Goal: Contribute content: Contribute content

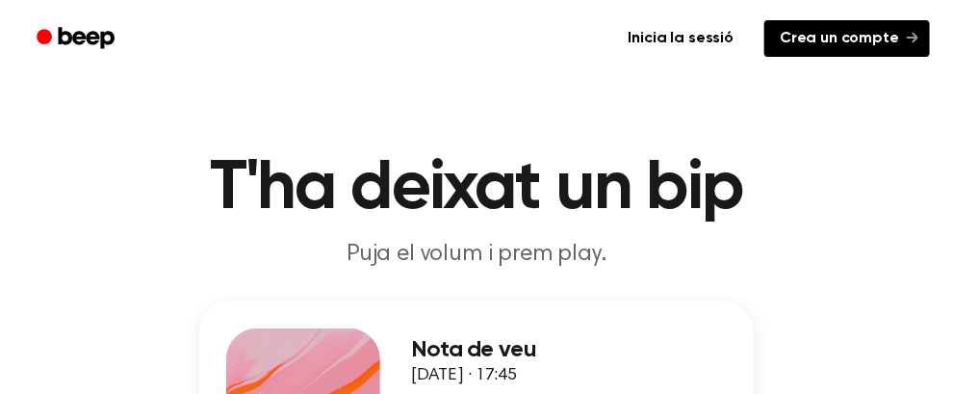
click at [866, 43] on font "Crea un compte" at bounding box center [839, 38] width 119 height 15
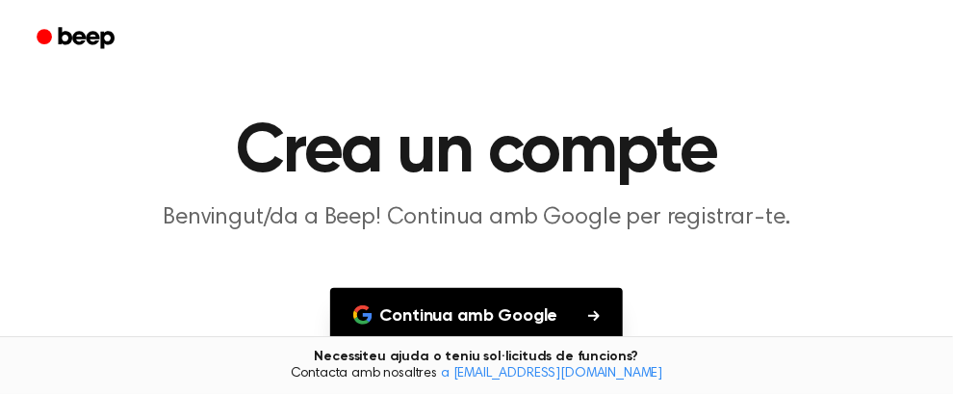
scroll to position [122, 0]
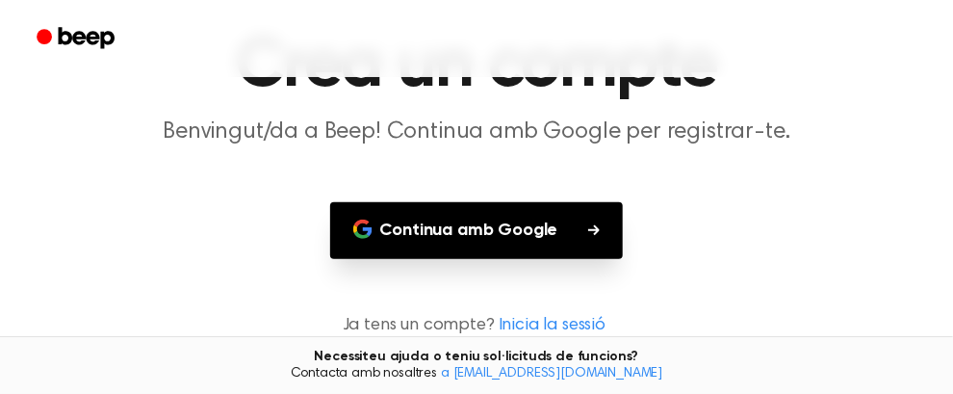
click at [494, 230] on font "Continua amb Google" at bounding box center [469, 230] width 178 height 17
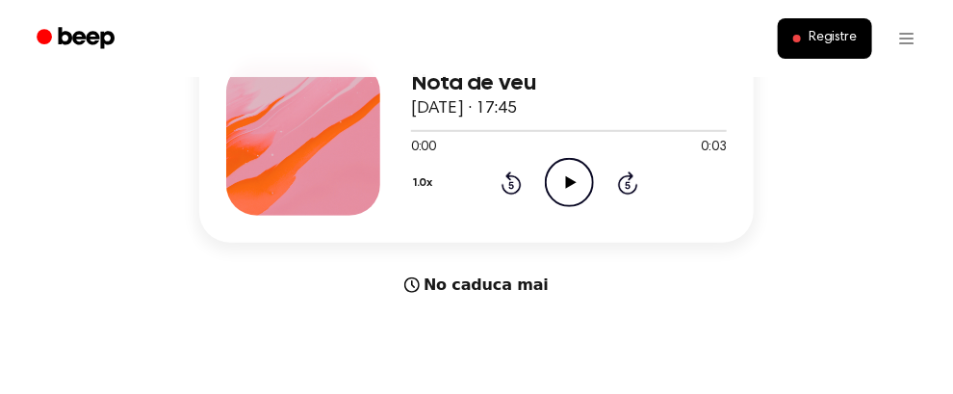
scroll to position [273, 0]
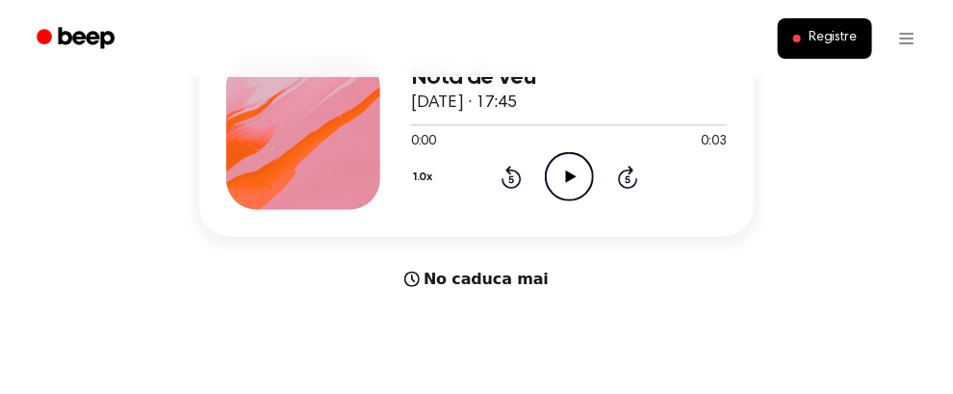
click at [557, 177] on icon "Play Audio" at bounding box center [569, 176] width 49 height 49
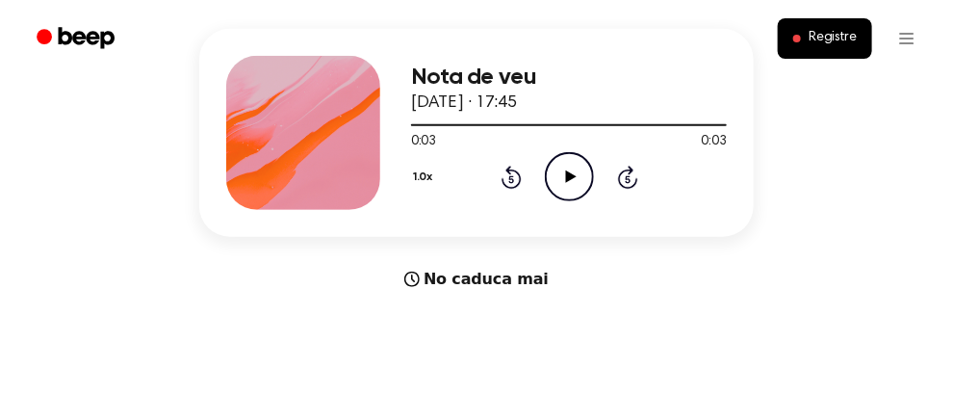
scroll to position [0, 0]
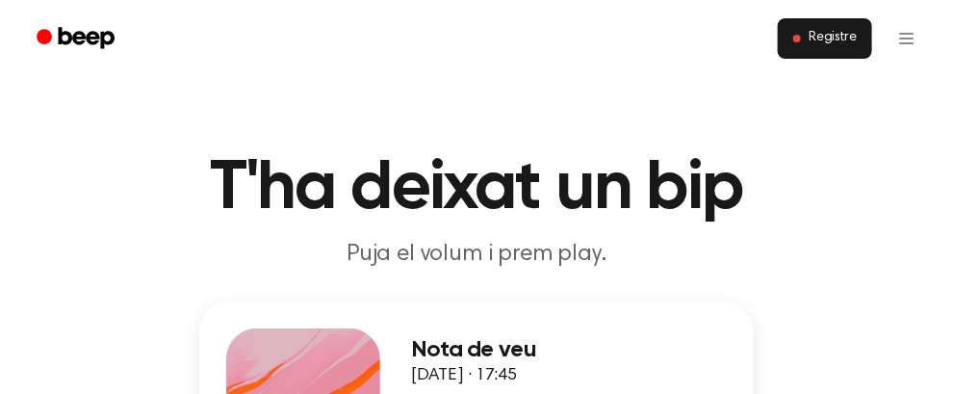
click at [806, 41] on button "Registre" at bounding box center [825, 38] width 94 height 40
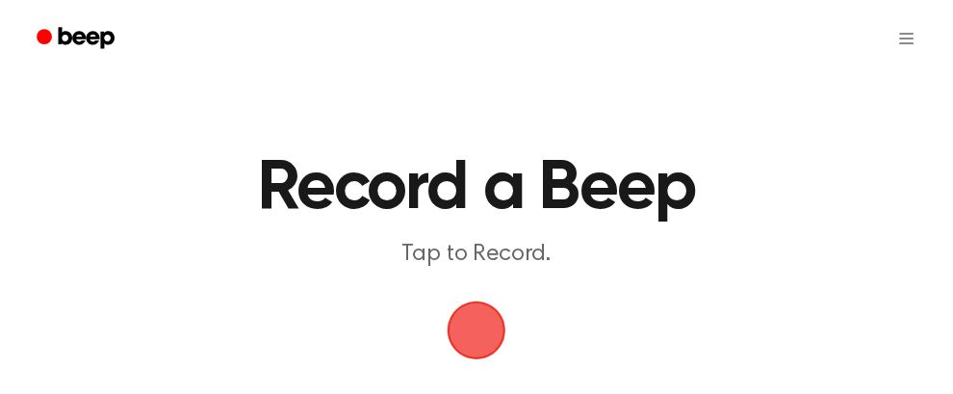
click at [479, 335] on span "button" at bounding box center [477, 331] width 63 height 63
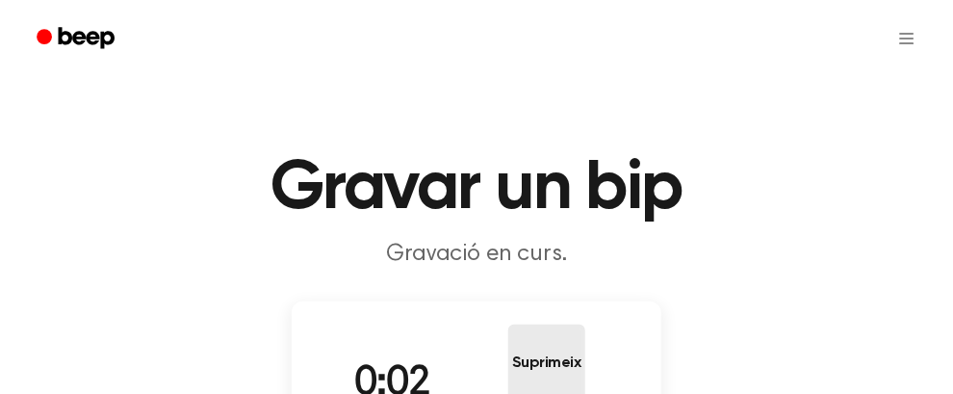
click at [509, 359] on button "Suprimeix" at bounding box center [547, 363] width 77 height 77
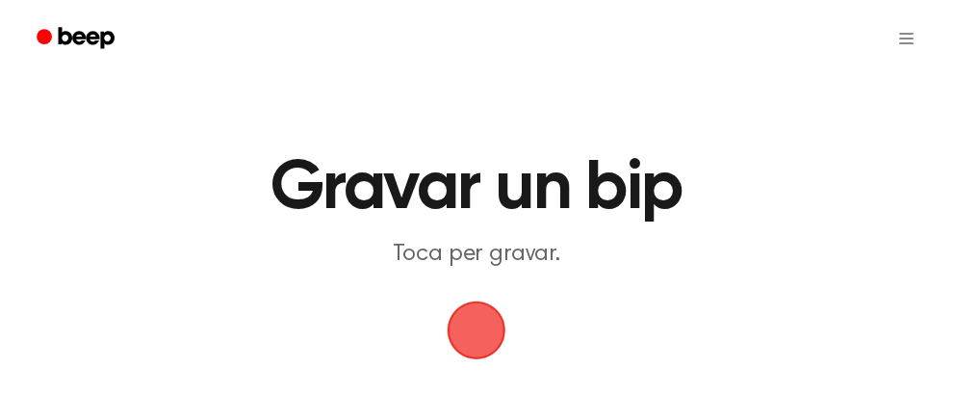
click at [479, 353] on span "button" at bounding box center [477, 331] width 63 height 63
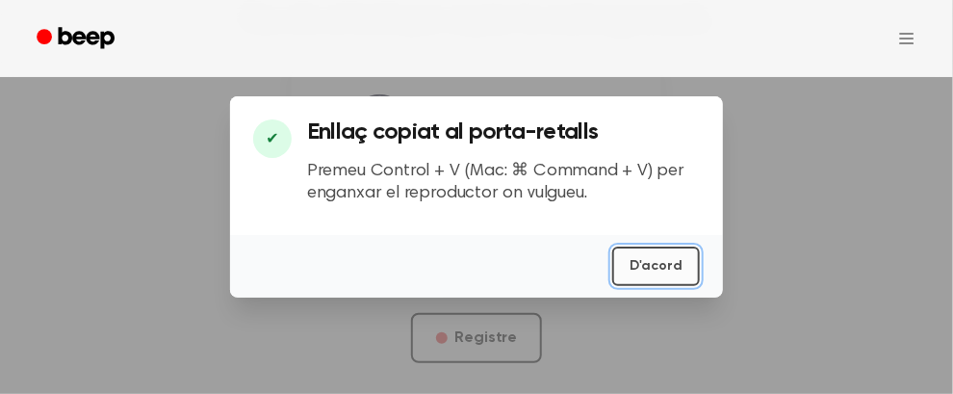
click at [670, 271] on font "D'acord" at bounding box center [656, 265] width 53 height 13
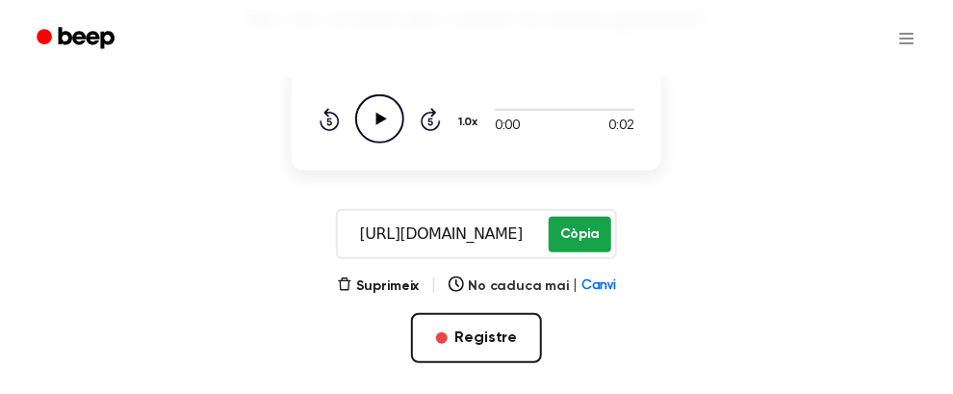
click at [583, 231] on font "Còpia" at bounding box center [580, 233] width 39 height 13
click at [0, 180] on main "La teva gravació està a punt Feu clic al botó per copiar la vostra gravació. 0:…" at bounding box center [476, 118] width 953 height 705
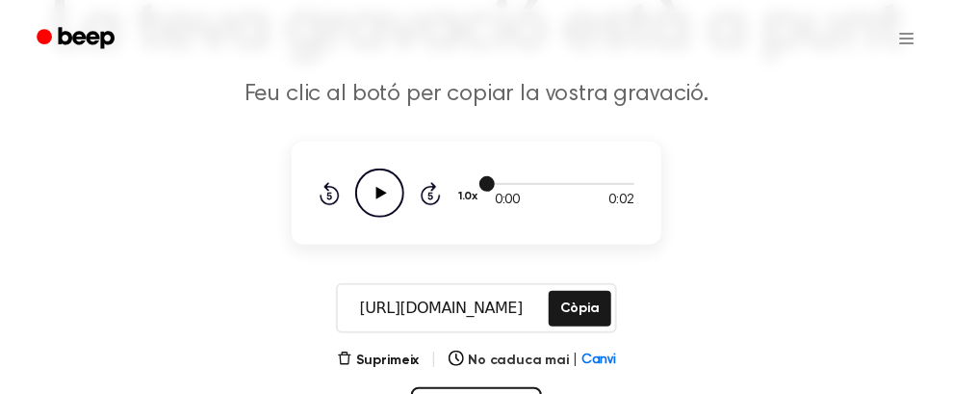
scroll to position [200, 0]
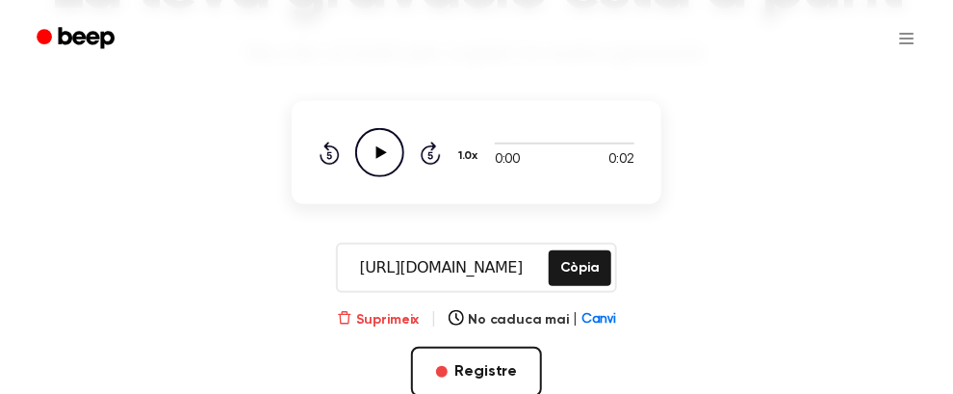
click at [399, 319] on font "Suprimeix" at bounding box center [388, 319] width 64 height 13
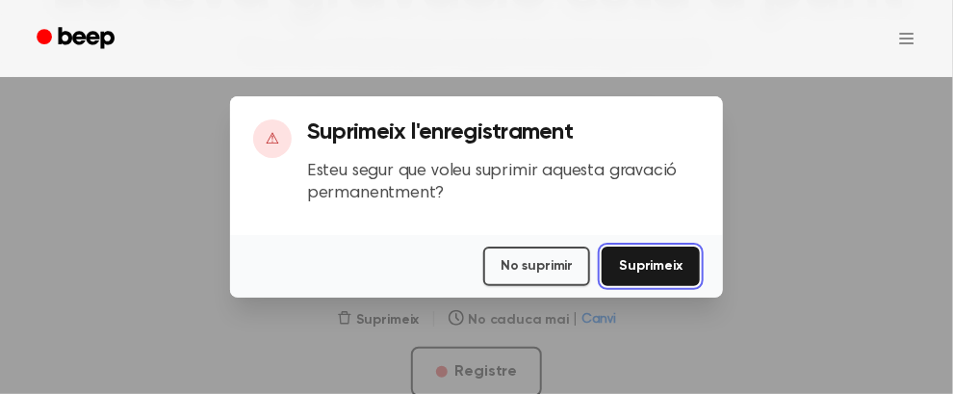
click at [636, 263] on font "Suprimeix" at bounding box center [651, 265] width 64 height 13
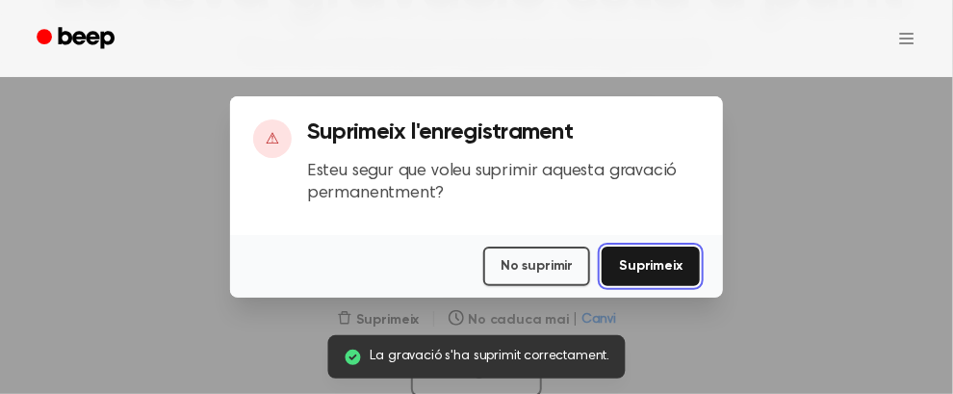
click at [655, 260] on font "Suprimeix" at bounding box center [651, 265] width 64 height 13
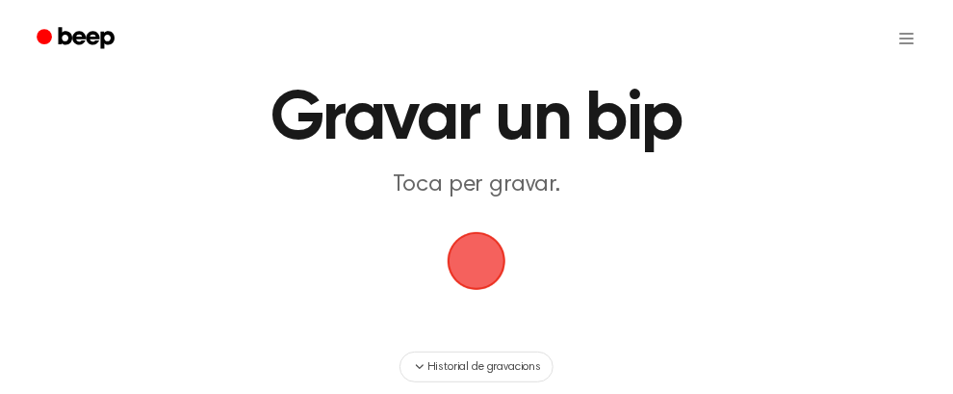
scroll to position [71, 0]
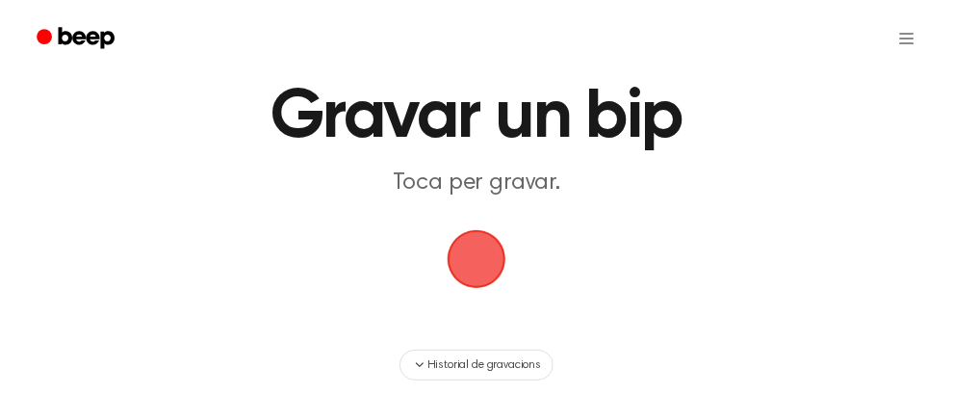
click at [473, 289] on span "button" at bounding box center [477, 259] width 59 height 59
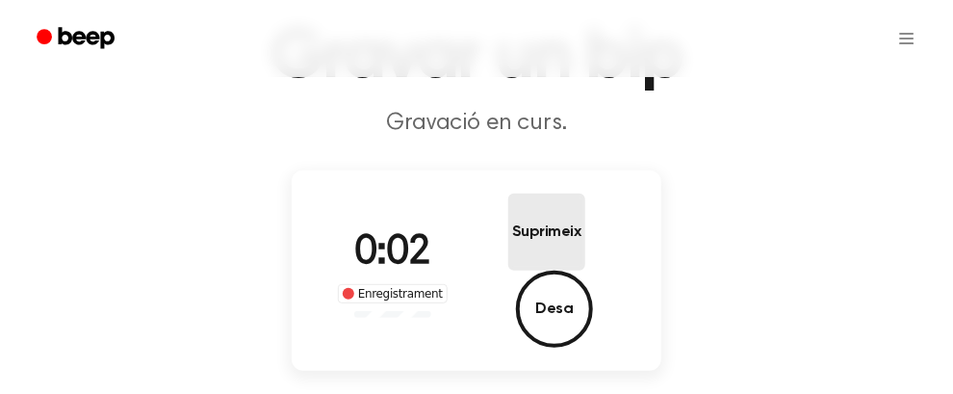
click at [513, 252] on button "Suprimeix" at bounding box center [547, 232] width 77 height 77
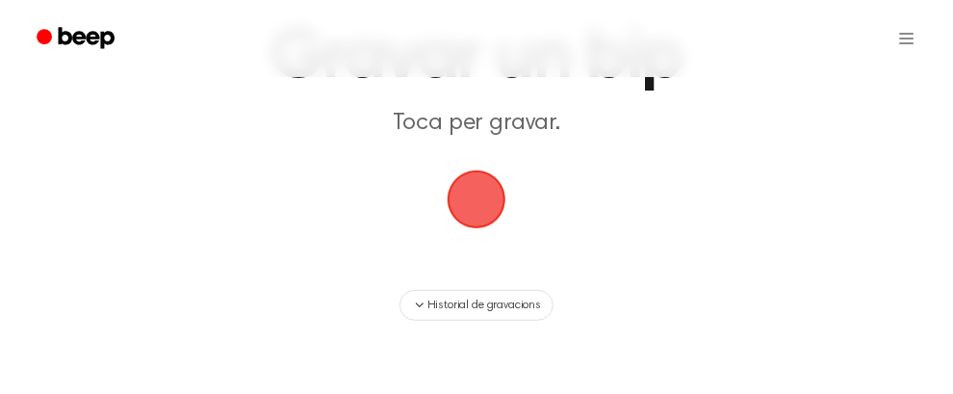
click at [460, 190] on span "button" at bounding box center [476, 199] width 69 height 69
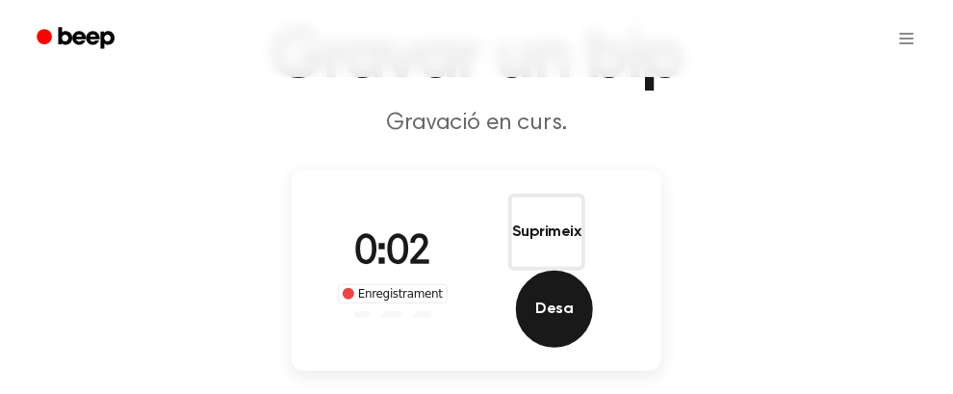
click at [573, 301] on font "Desa" at bounding box center [554, 308] width 38 height 15
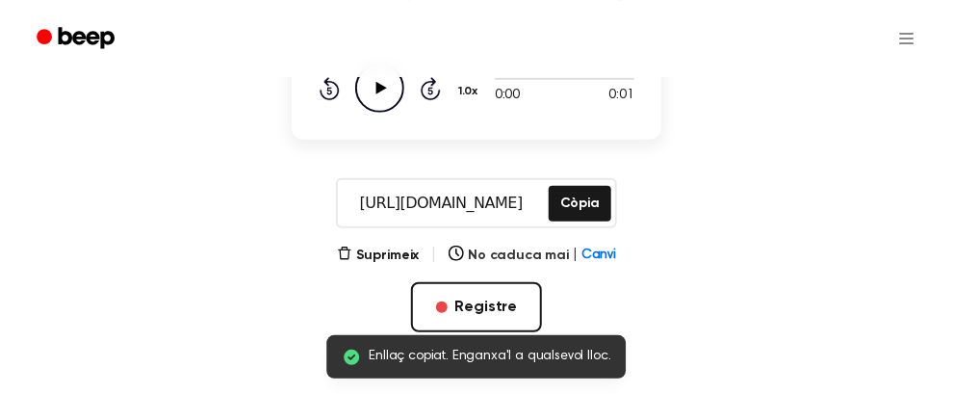
scroll to position [264, 0]
click at [569, 208] on font "Còpia" at bounding box center [580, 203] width 39 height 13
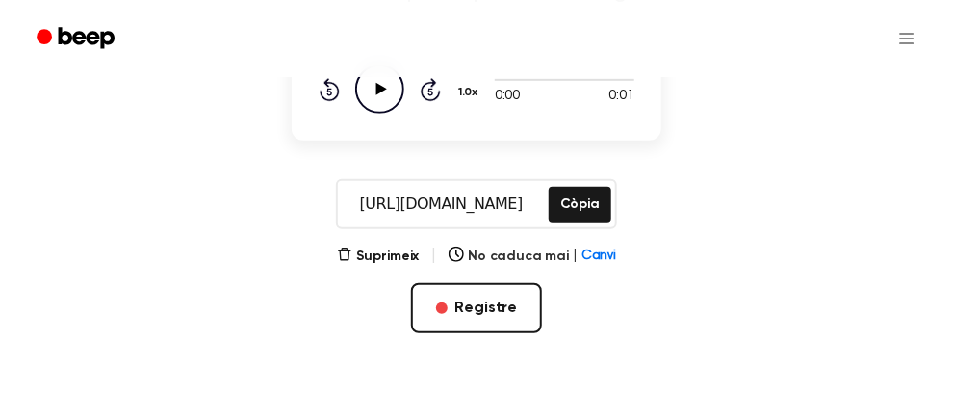
click at [396, 267] on div "Suprimeix | No caduca mai | Canvi Registre" at bounding box center [477, 320] width 370 height 150
click at [390, 257] on font "Suprimeix" at bounding box center [388, 255] width 64 height 13
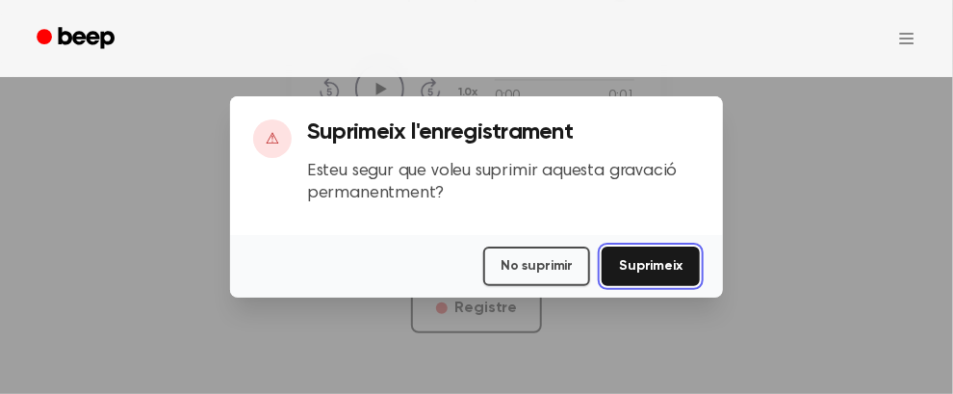
click at [641, 265] on font "Suprimeix" at bounding box center [651, 265] width 64 height 13
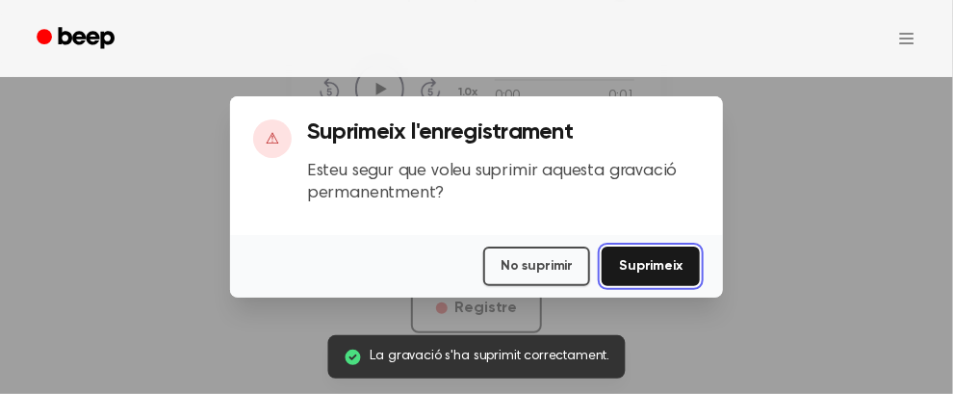
click at [629, 268] on font "Suprimeix" at bounding box center [651, 265] width 64 height 13
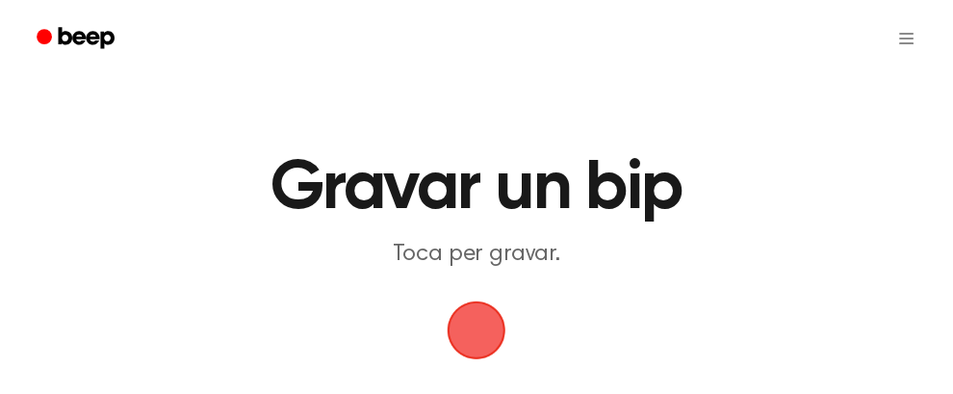
click at [482, 322] on span "button" at bounding box center [477, 330] width 59 height 59
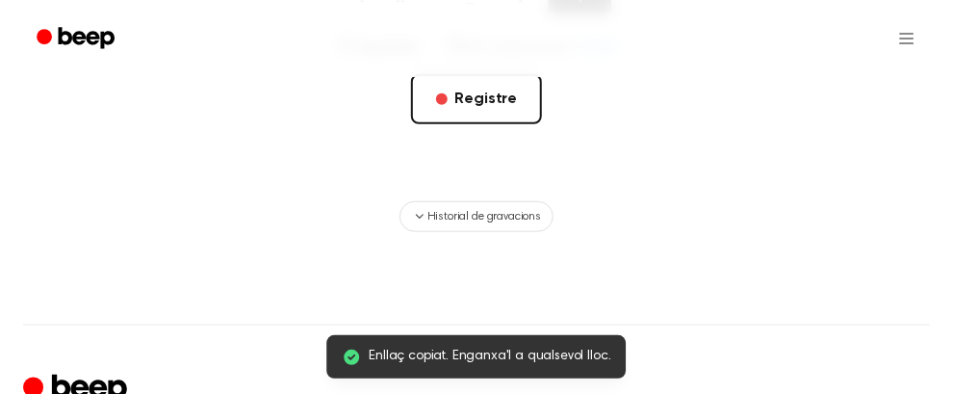
scroll to position [353, 0]
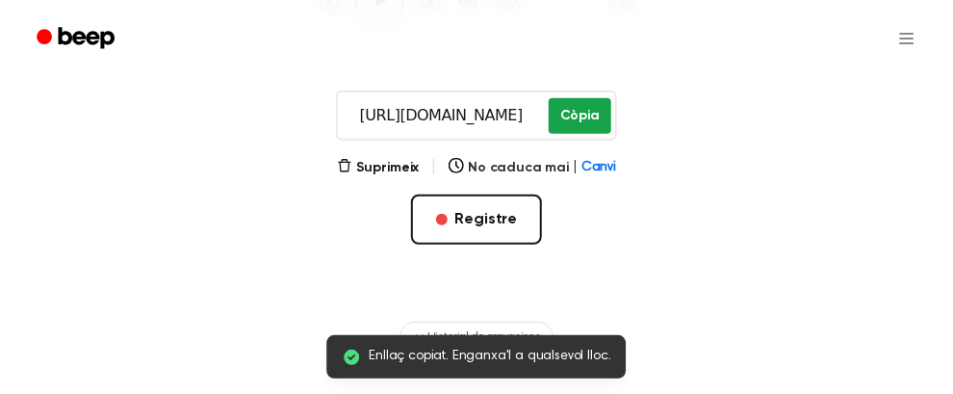
click at [586, 122] on button "Còpia" at bounding box center [580, 116] width 63 height 36
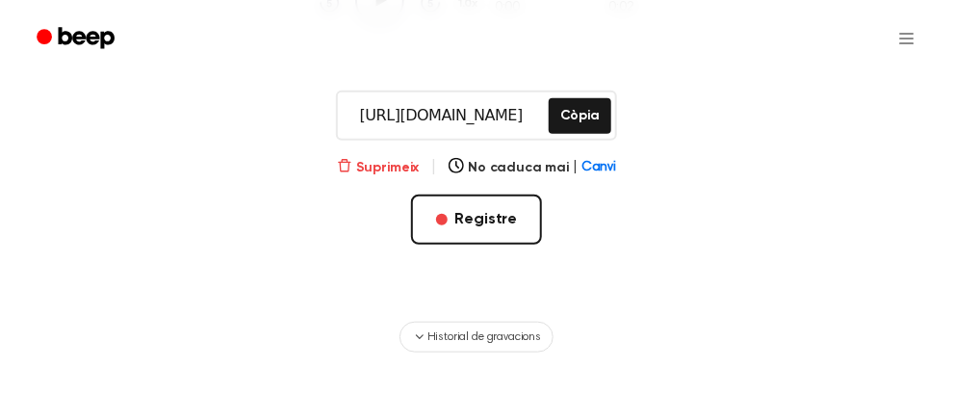
click at [407, 165] on font "Suprimeix" at bounding box center [388, 167] width 64 height 13
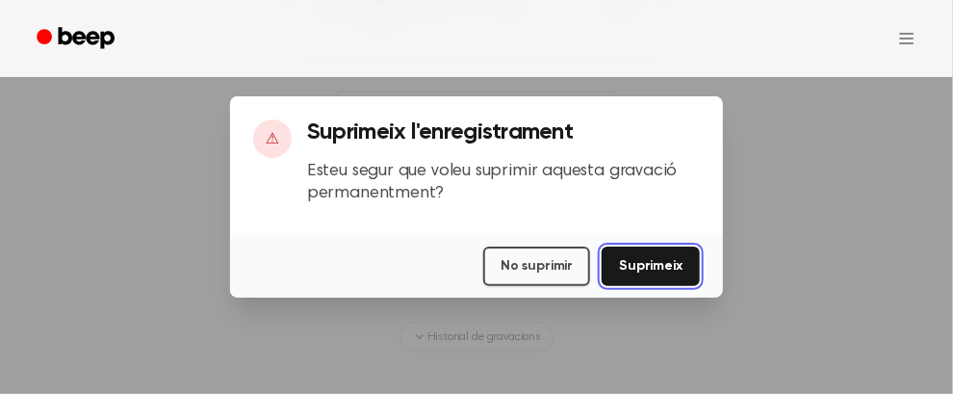
click at [692, 265] on button "Suprimeix" at bounding box center [651, 266] width 98 height 39
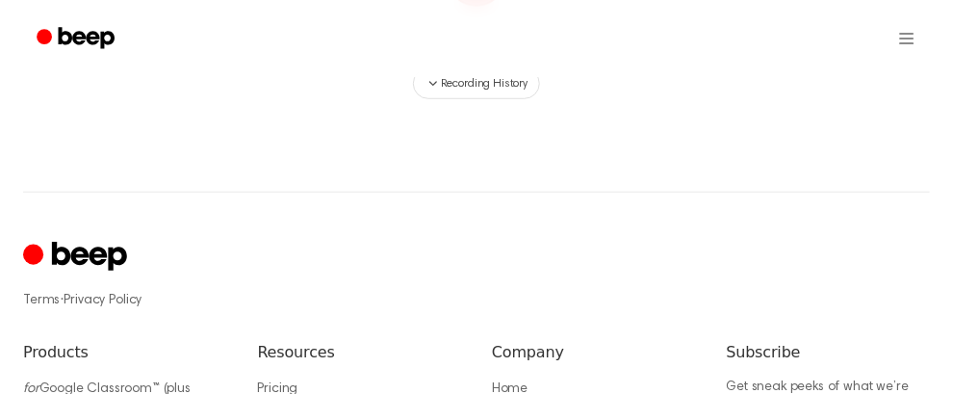
scroll to position [176, 0]
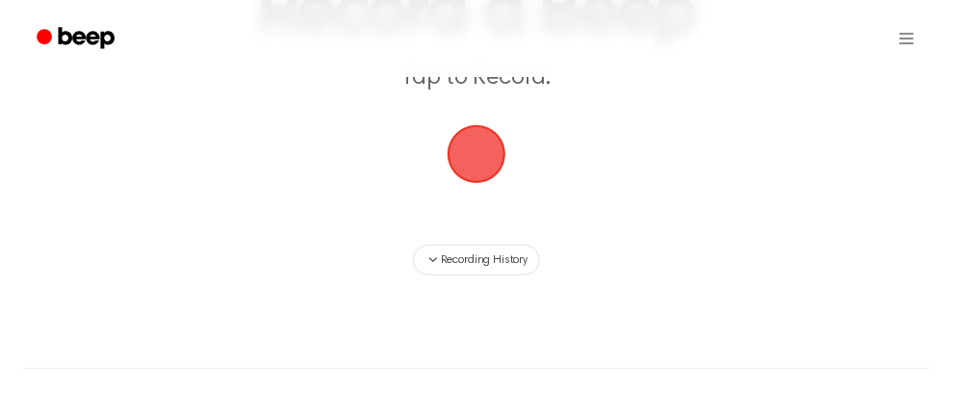
click at [476, 147] on span "button" at bounding box center [477, 154] width 106 height 106
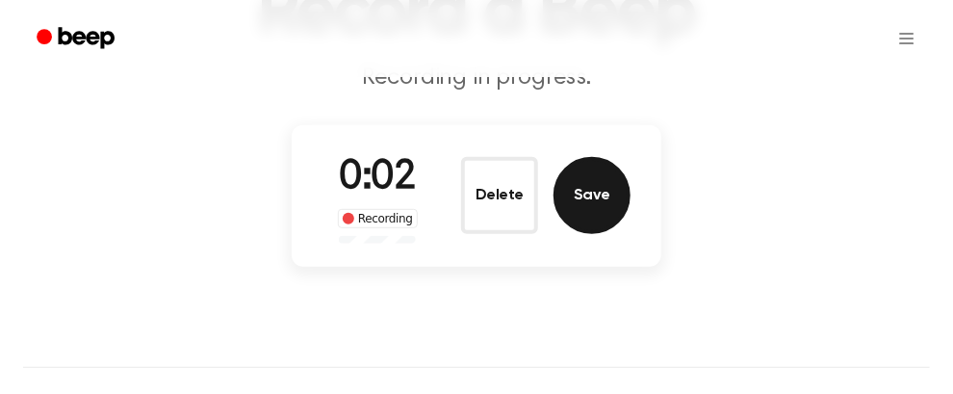
click at [607, 204] on button "Save" at bounding box center [592, 195] width 77 height 77
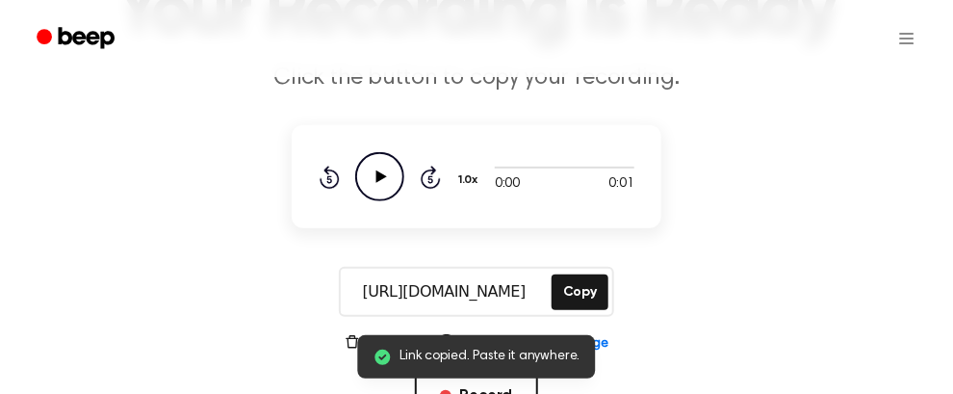
scroll to position [0, 0]
click at [586, 253] on main "Link copied. Paste it anywhere. Your Recording is Ready Click the button to cop…" at bounding box center [476, 176] width 953 height 705
click at [586, 278] on button "Copy" at bounding box center [580, 292] width 57 height 36
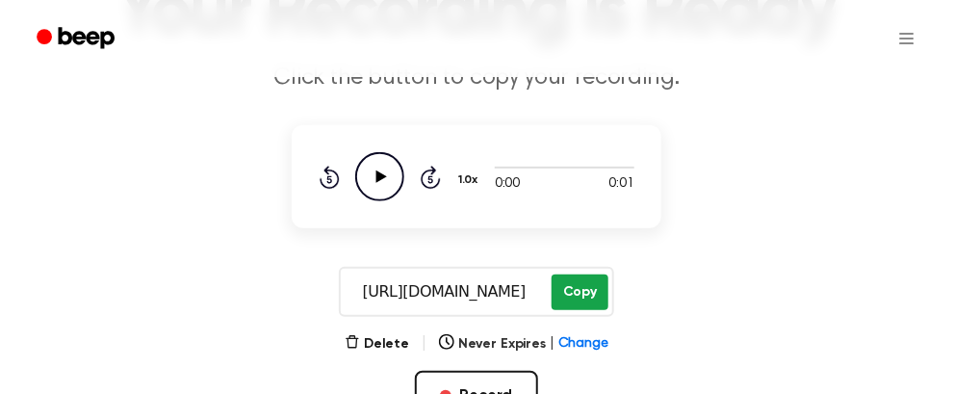
scroll to position [302, 0]
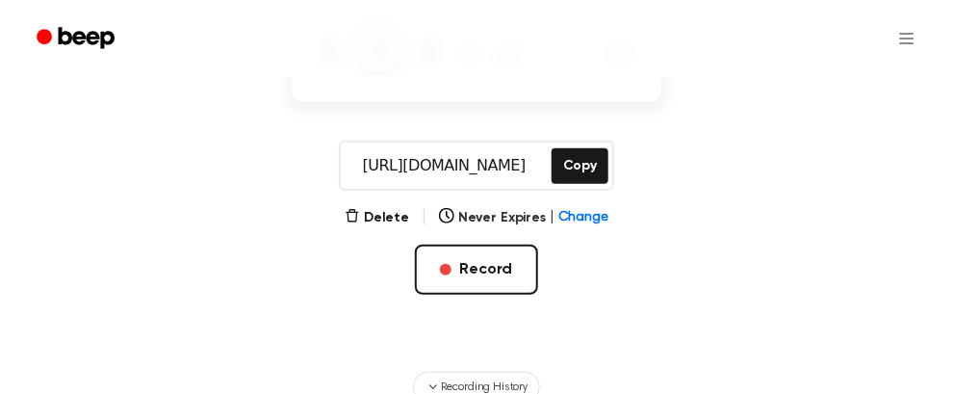
click at [390, 206] on div "Delete | Never Expires | Change" at bounding box center [477, 217] width 264 height 23
click at [390, 213] on button "Delete" at bounding box center [377, 218] width 65 height 20
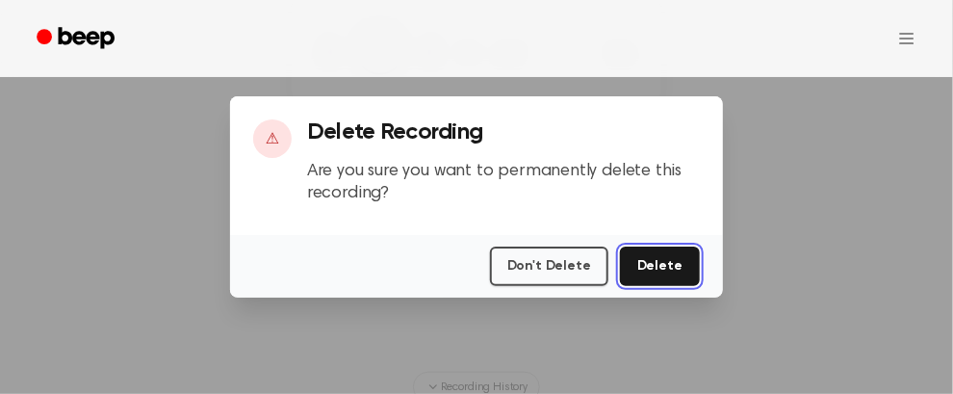
click at [685, 262] on button "Delete" at bounding box center [660, 266] width 80 height 39
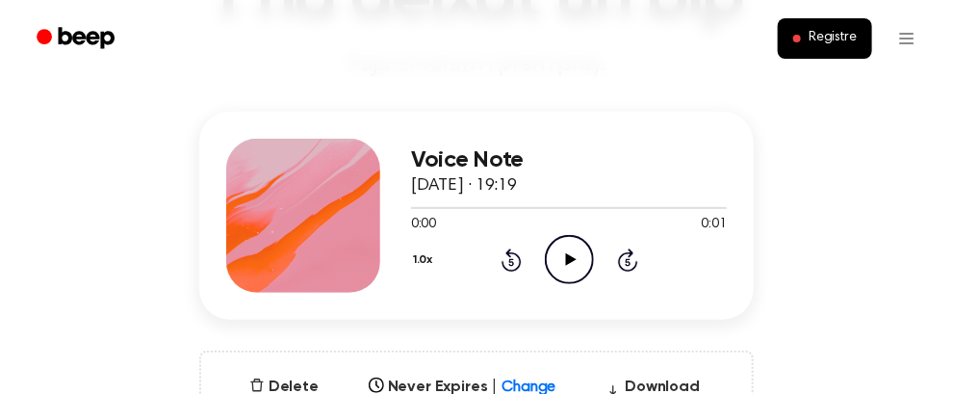
scroll to position [190, 0]
click at [559, 257] on icon "Play Audio" at bounding box center [569, 259] width 49 height 49
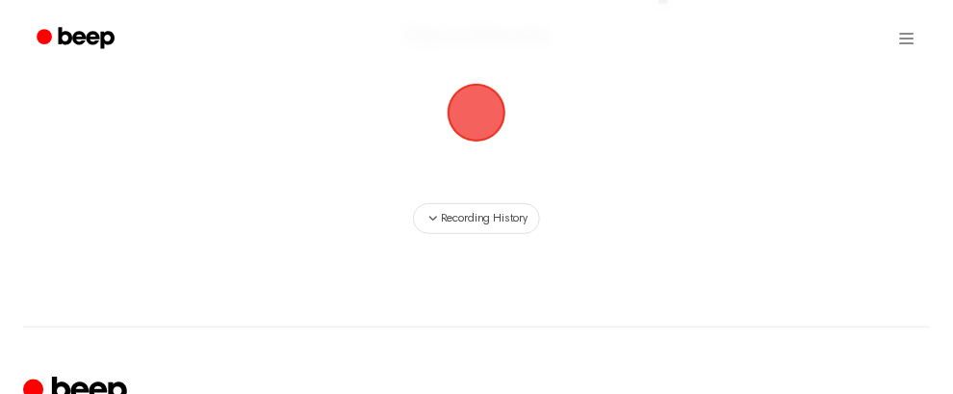
scroll to position [214, 0]
click at [482, 117] on span "button" at bounding box center [477, 117] width 104 height 104
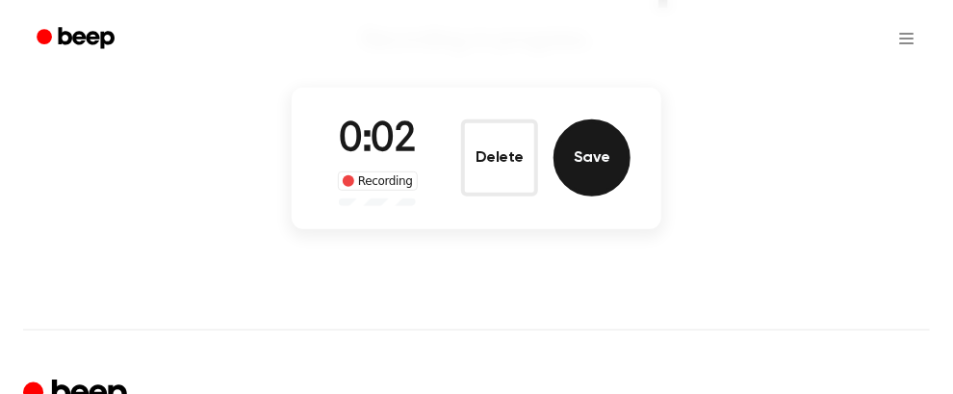
click at [610, 156] on button "Save" at bounding box center [592, 157] width 77 height 77
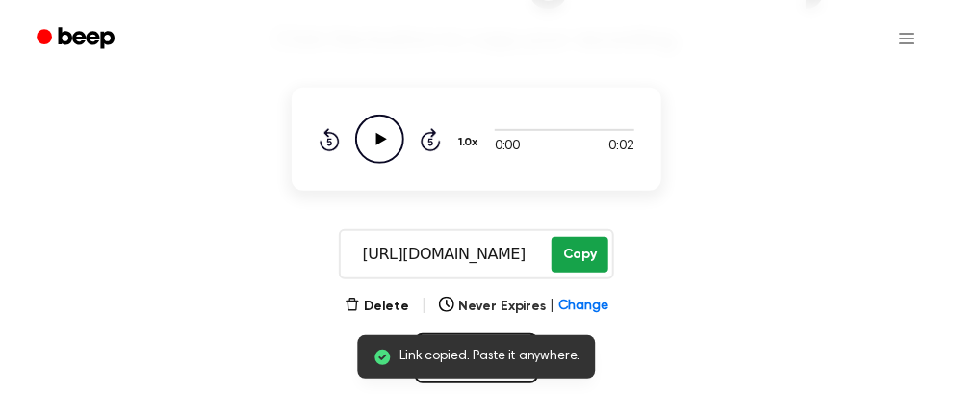
click at [578, 250] on button "Copy" at bounding box center [580, 255] width 57 height 36
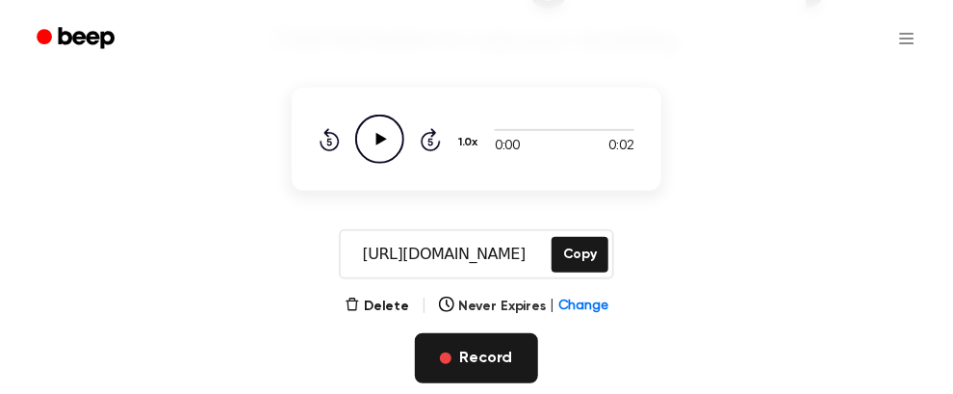
click at [462, 359] on button "Record" at bounding box center [476, 358] width 122 height 50
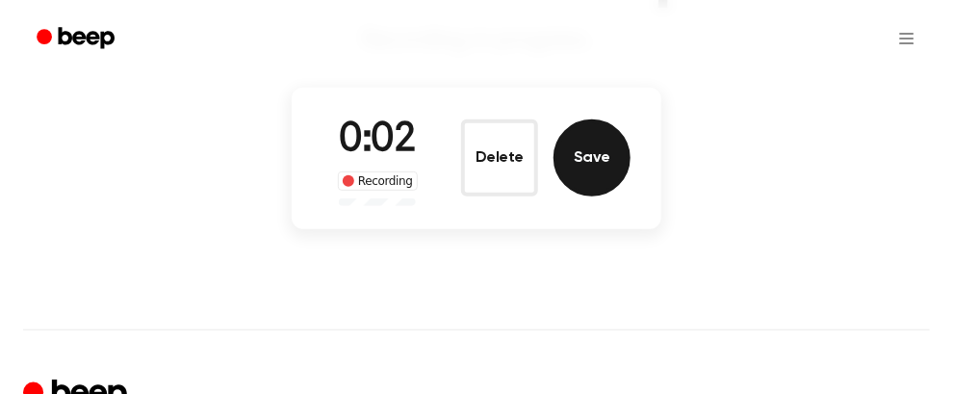
click at [585, 135] on button "Save" at bounding box center [592, 157] width 77 height 77
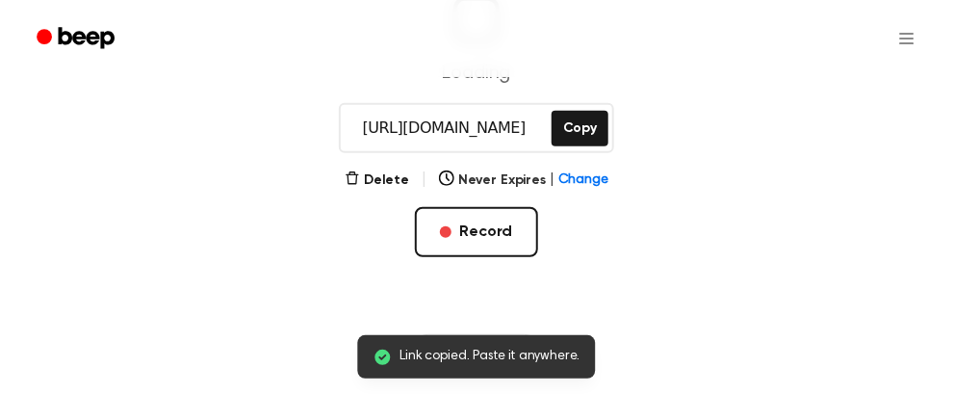
scroll to position [305, 0]
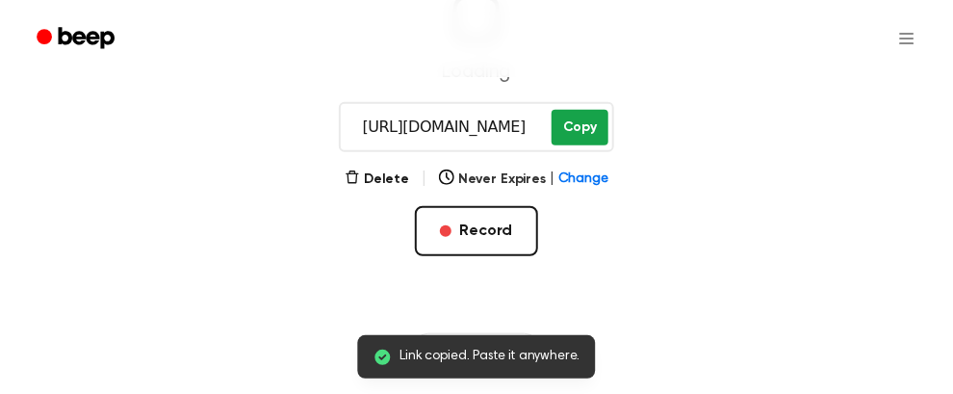
click at [575, 129] on button "Copy" at bounding box center [580, 128] width 57 height 36
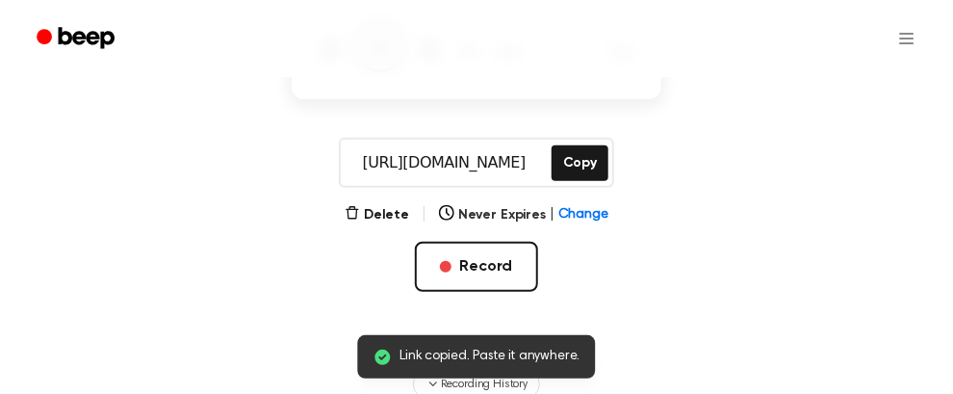
scroll to position [342, 0]
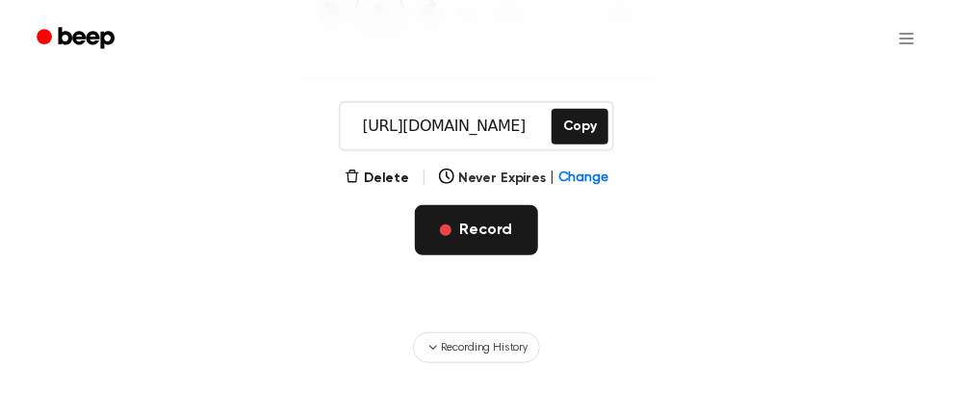
click at [484, 208] on button "Record" at bounding box center [476, 230] width 122 height 50
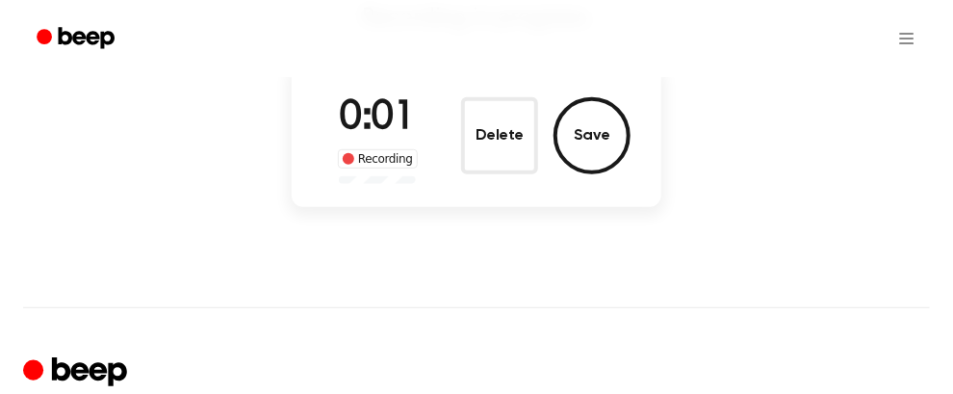
scroll to position [225, 0]
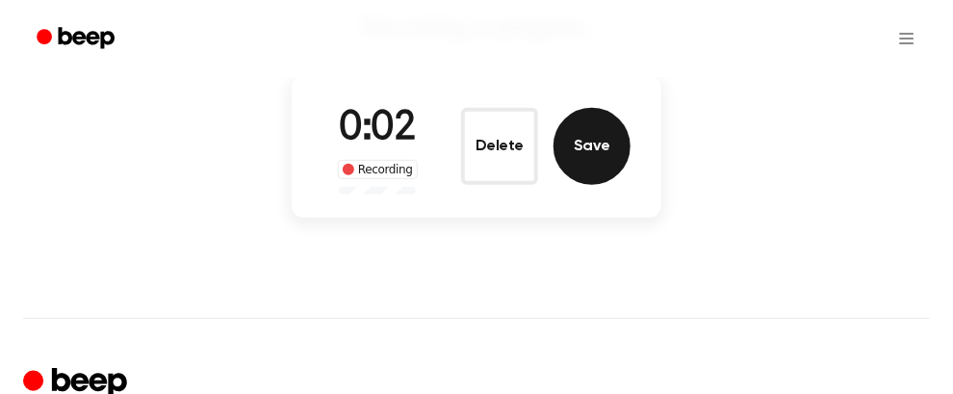
click at [610, 145] on button "Save" at bounding box center [592, 146] width 77 height 77
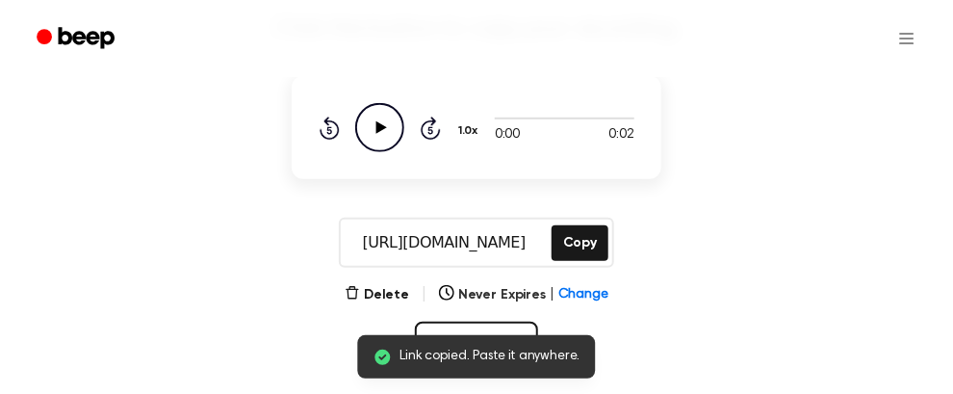
click at [581, 207] on main "Link copied. Paste it anywhere. Your Recording is Ready Click the button to cop…" at bounding box center [476, 127] width 953 height 705
click at [585, 233] on button "Copy" at bounding box center [580, 243] width 57 height 36
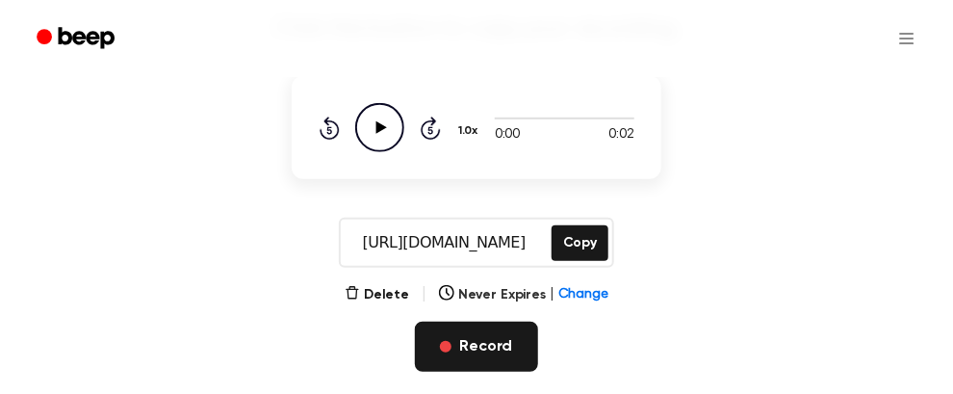
click at [478, 343] on button "Record" at bounding box center [476, 347] width 122 height 50
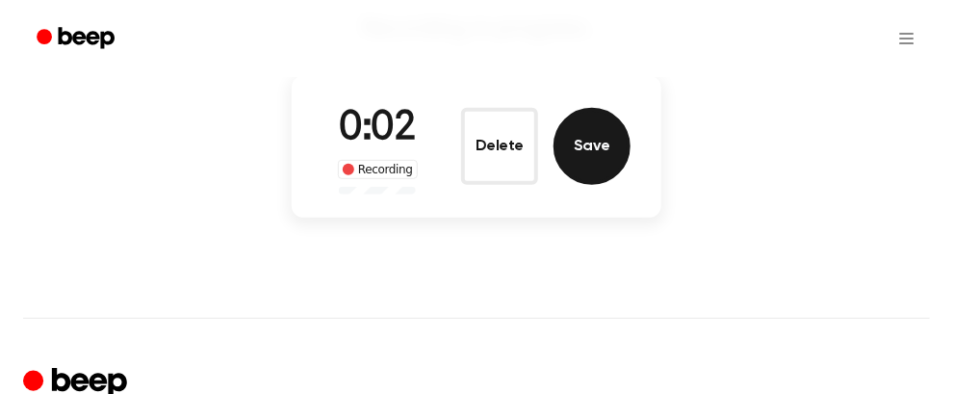
click at [566, 157] on button "Save" at bounding box center [592, 146] width 77 height 77
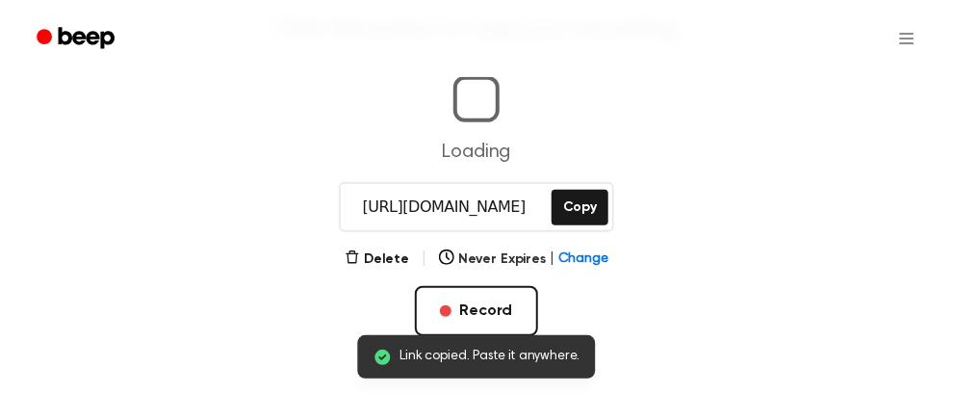
click at [591, 209] on main "Link copied. Paste it anywhere. Your Recording is Ready Click the button to cop…" at bounding box center [476, 109] width 953 height 669
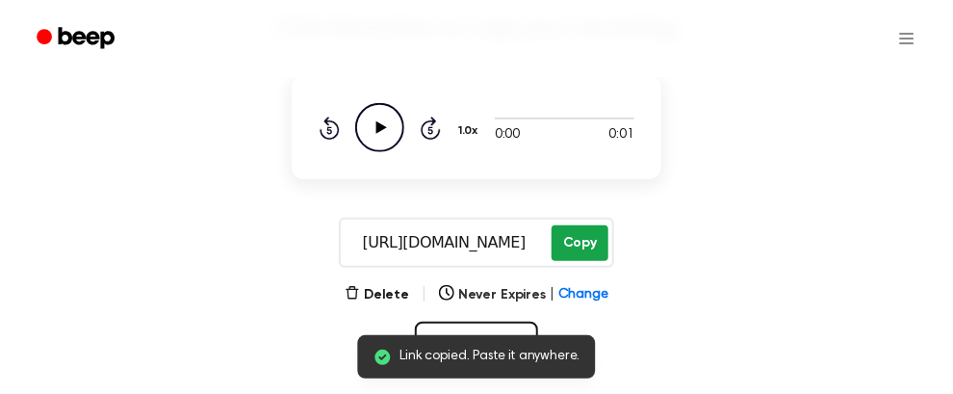
click at [591, 239] on button "Copy" at bounding box center [580, 243] width 57 height 36
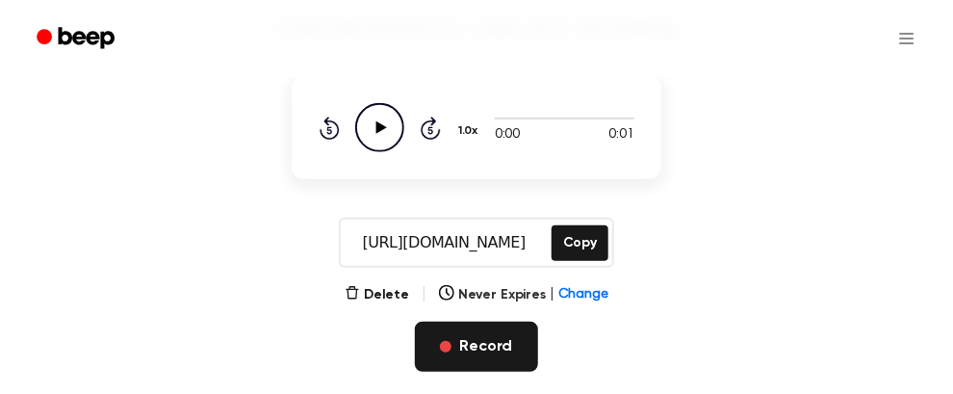
click at [480, 353] on button "Record" at bounding box center [476, 347] width 122 height 50
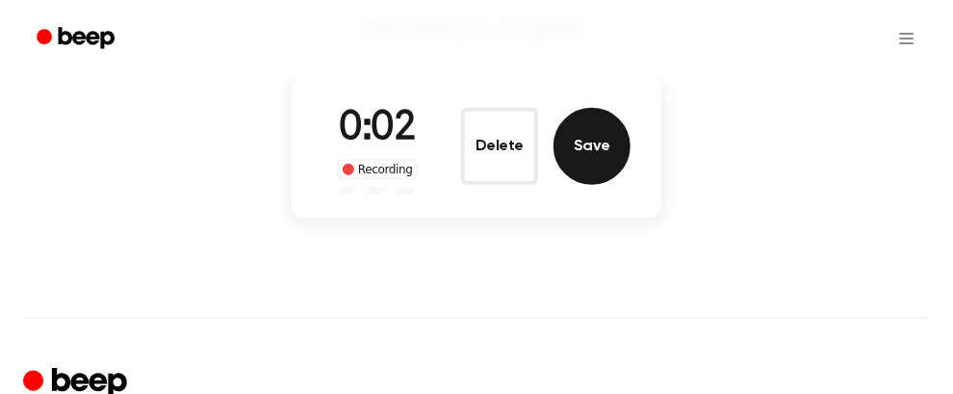
click at [604, 128] on button "Save" at bounding box center [592, 146] width 77 height 77
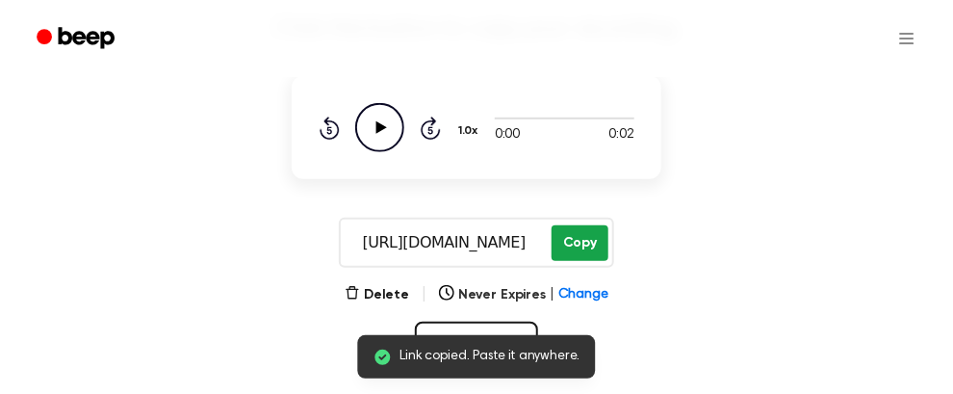
click at [577, 247] on button "Copy" at bounding box center [580, 243] width 57 height 36
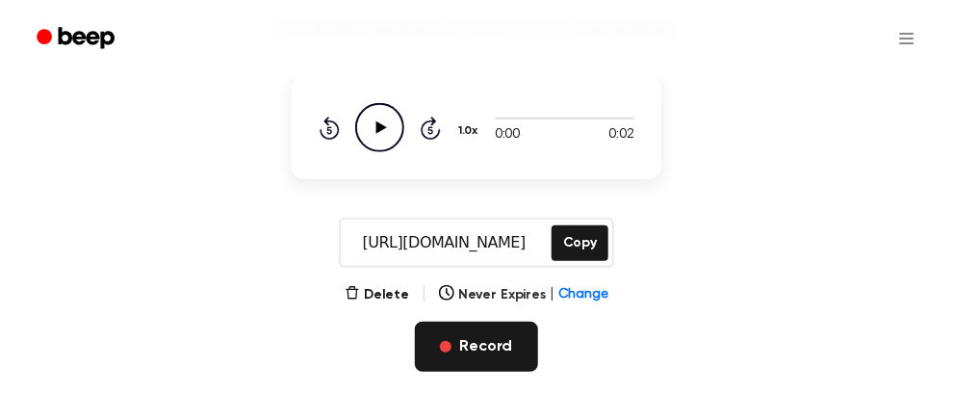
click at [492, 327] on button "Record" at bounding box center [476, 347] width 122 height 50
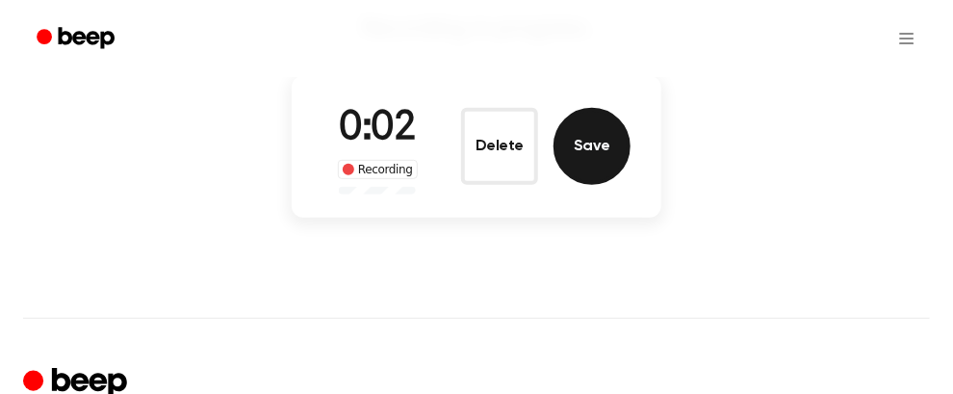
click at [580, 167] on button "Save" at bounding box center [592, 146] width 77 height 77
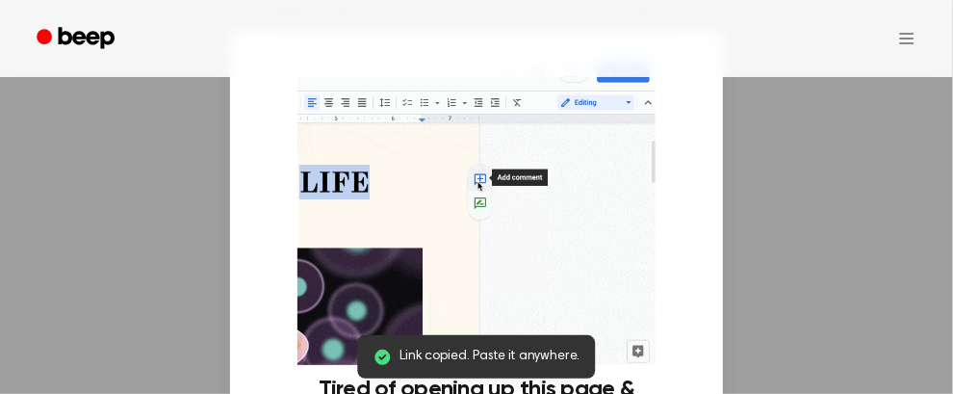
scroll to position [0, 11]
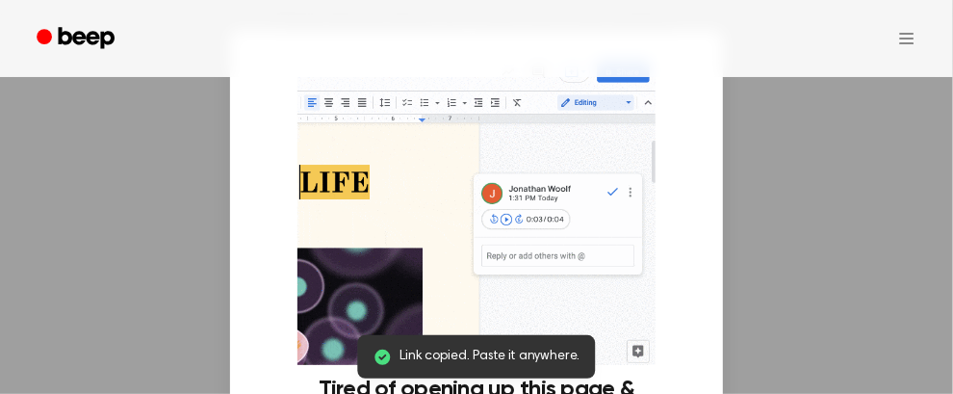
click at [604, 323] on img at bounding box center [476, 209] width 357 height 311
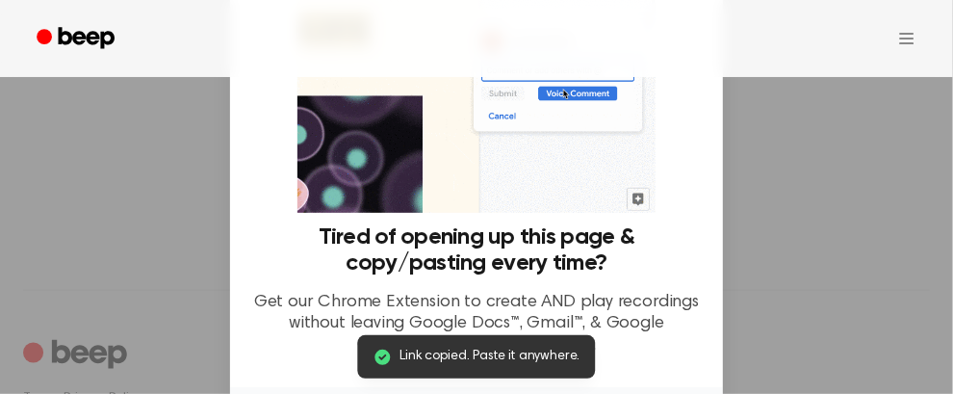
scroll to position [304, 0]
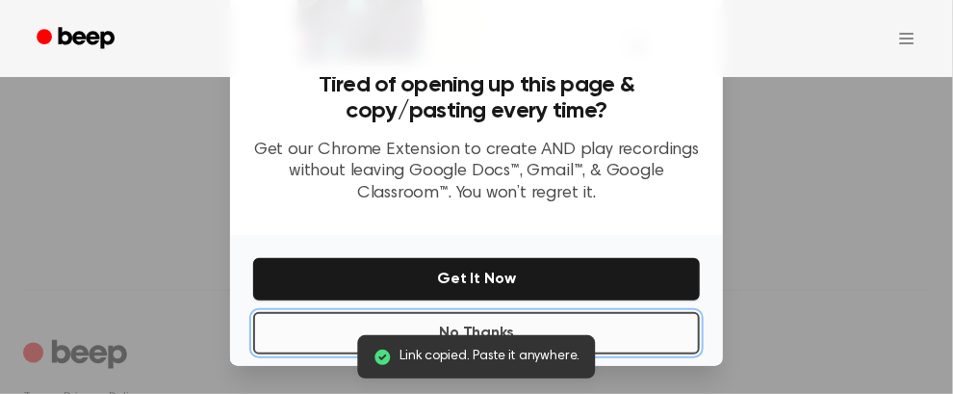
click at [656, 336] on button "No Thanks" at bounding box center [476, 333] width 447 height 42
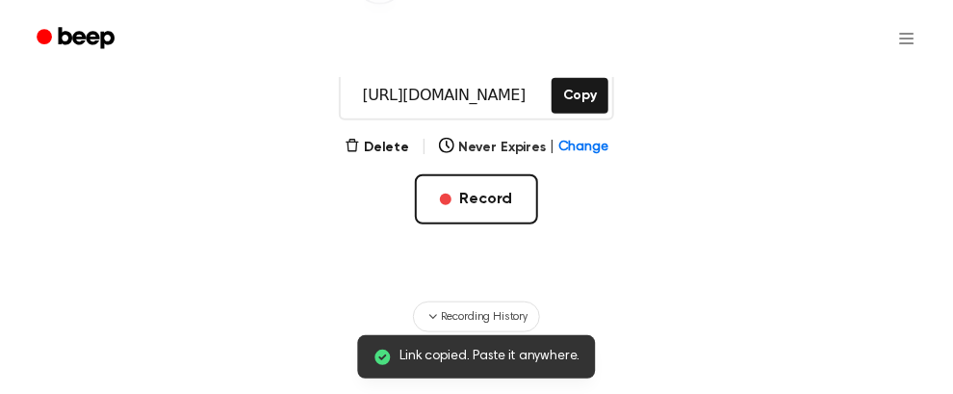
scroll to position [222, 0]
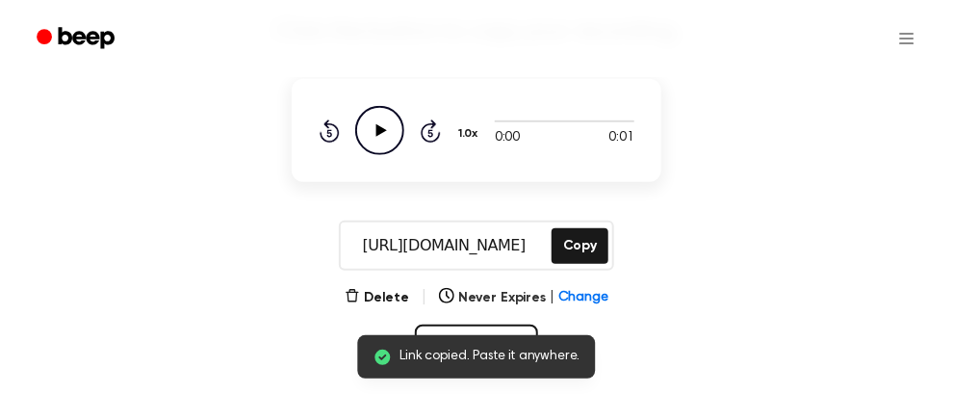
click at [384, 121] on icon "Play Audio" at bounding box center [379, 130] width 49 height 49
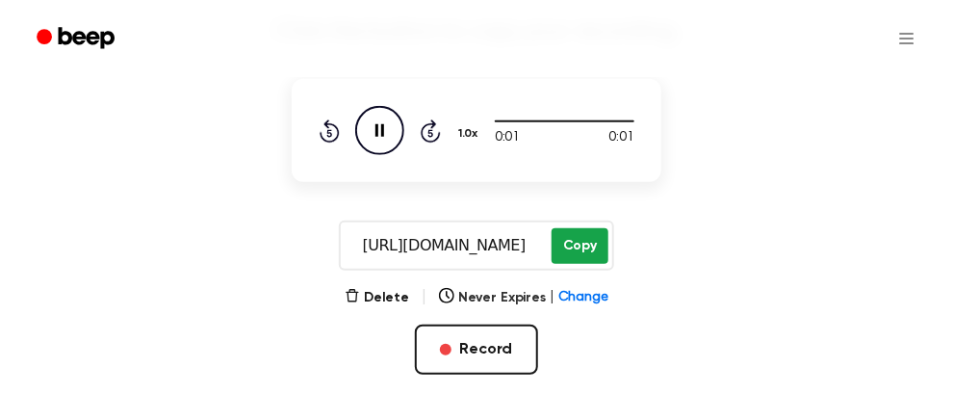
click at [579, 236] on button "Copy" at bounding box center [580, 246] width 57 height 36
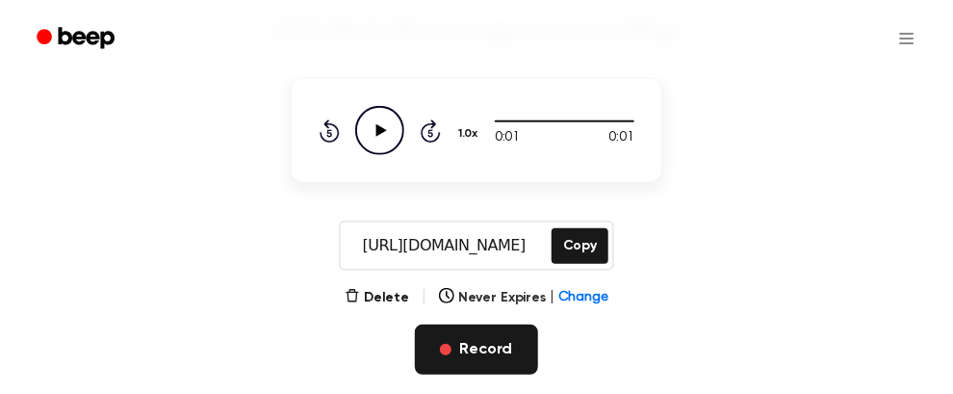
drag, startPoint x: 506, startPoint y: 228, endPoint x: 500, endPoint y: 342, distance: 113.8
click at [500, 342] on main "Your Recording is Ready Click the button to copy your recording. 0:01 0:01 1.0x…" at bounding box center [476, 130] width 953 height 705
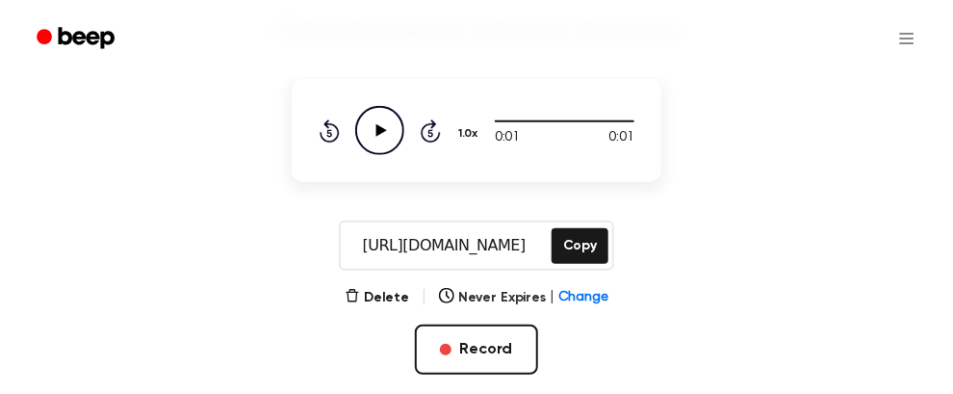
click at [599, 319] on div "Delete | Never Expires | Change Record" at bounding box center [477, 361] width 370 height 150
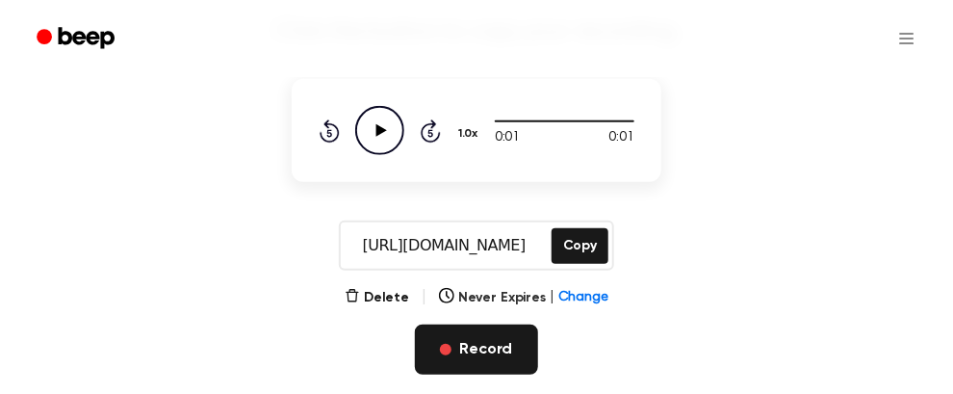
click at [486, 345] on button "Record" at bounding box center [476, 350] width 122 height 50
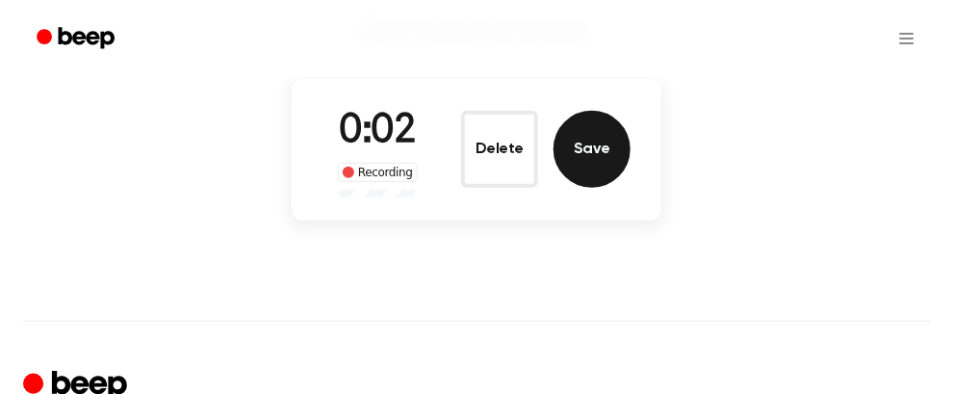
click at [588, 118] on button "Save" at bounding box center [592, 149] width 77 height 77
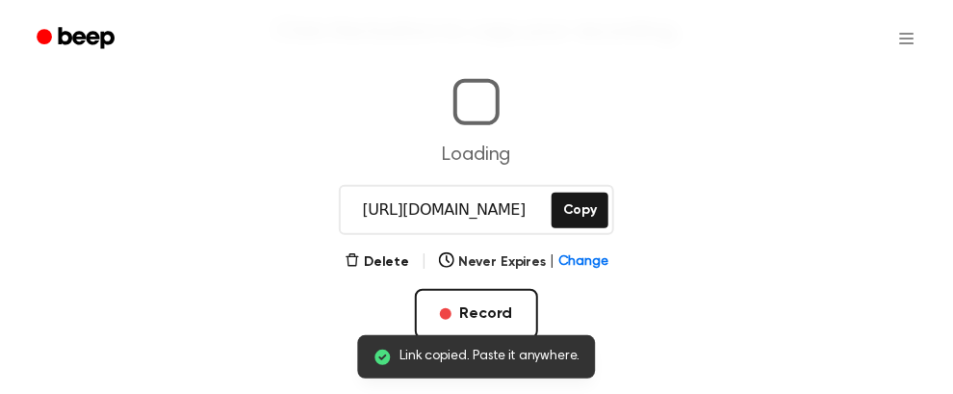
scroll to position [0, 8]
click at [586, 203] on main "Link copied. Paste it anywhere. Your Recording is Ready Click the button to cop…" at bounding box center [476, 112] width 953 height 669
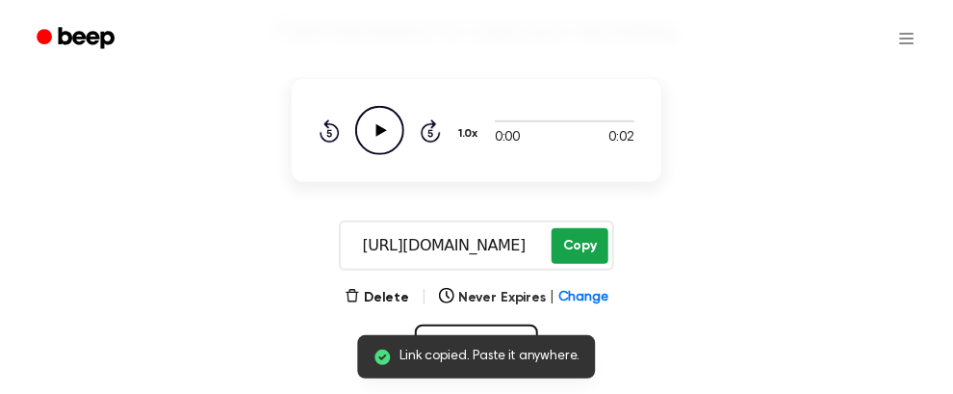
click at [588, 240] on button "Copy" at bounding box center [580, 246] width 57 height 36
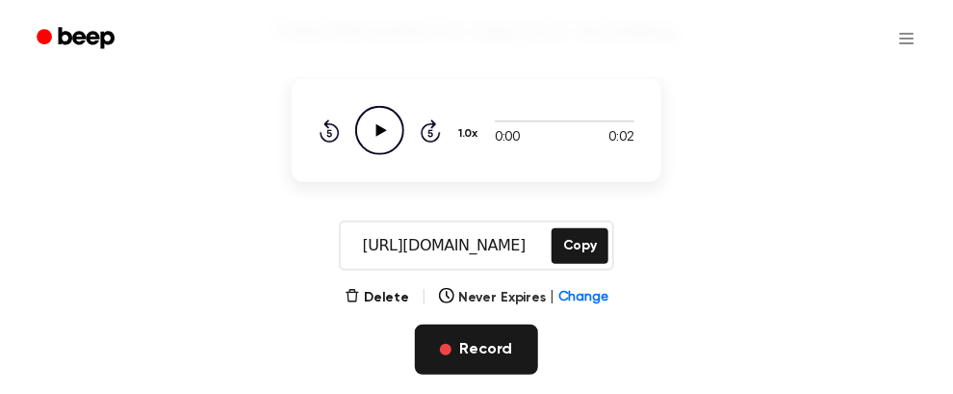
click at [486, 348] on button "Record" at bounding box center [476, 350] width 122 height 50
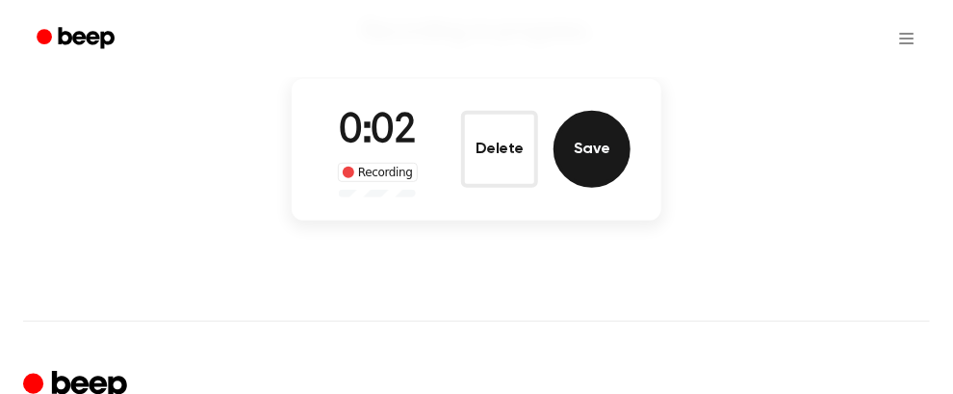
click at [580, 161] on button "Save" at bounding box center [592, 149] width 77 height 77
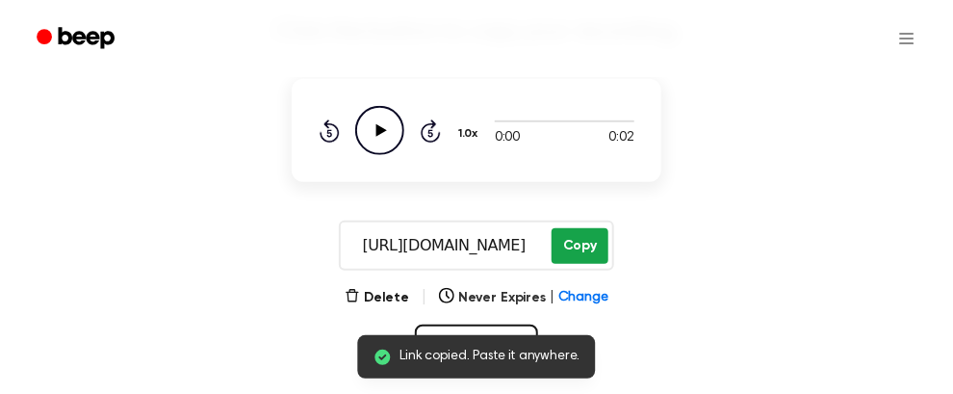
click at [585, 236] on button "Copy" at bounding box center [580, 246] width 57 height 36
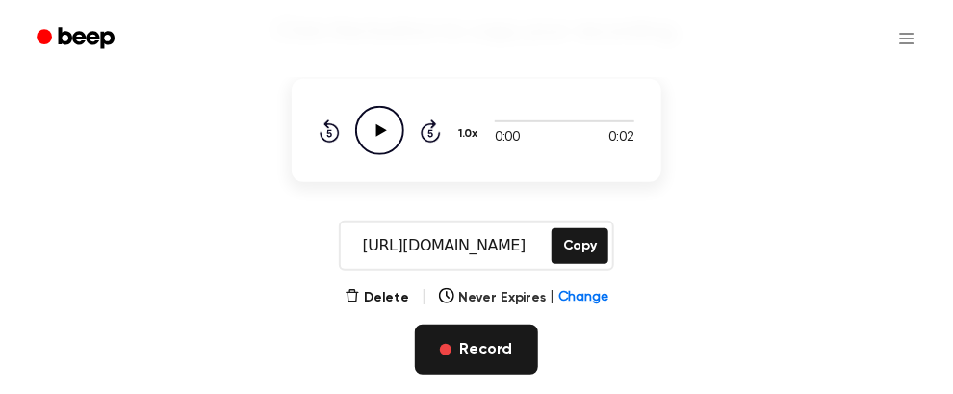
click at [492, 336] on button "Record" at bounding box center [476, 350] width 122 height 50
click at [500, 352] on button "Record" at bounding box center [476, 350] width 122 height 50
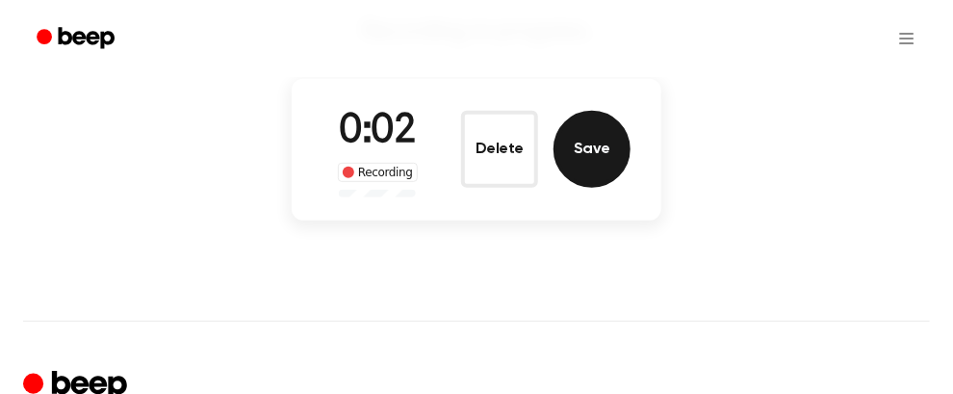
click at [593, 147] on button "Save" at bounding box center [592, 149] width 77 height 77
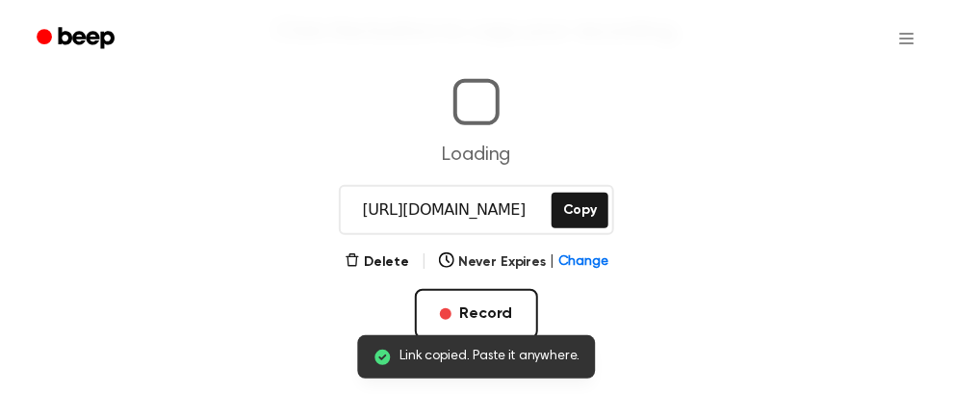
scroll to position [0, 7]
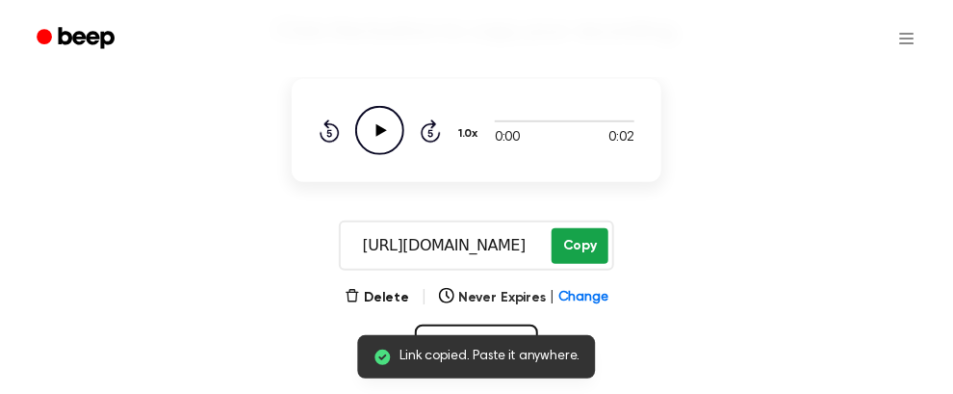
click at [576, 240] on button "Copy" at bounding box center [580, 246] width 57 height 36
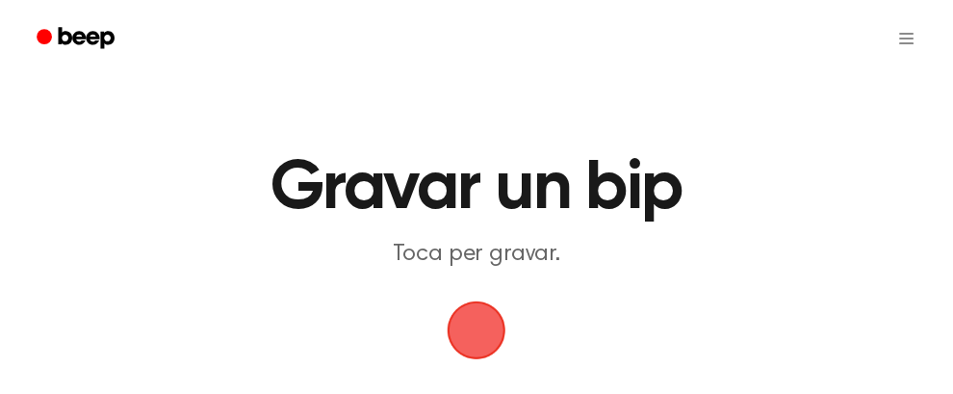
click at [476, 326] on span "button" at bounding box center [477, 330] width 59 height 59
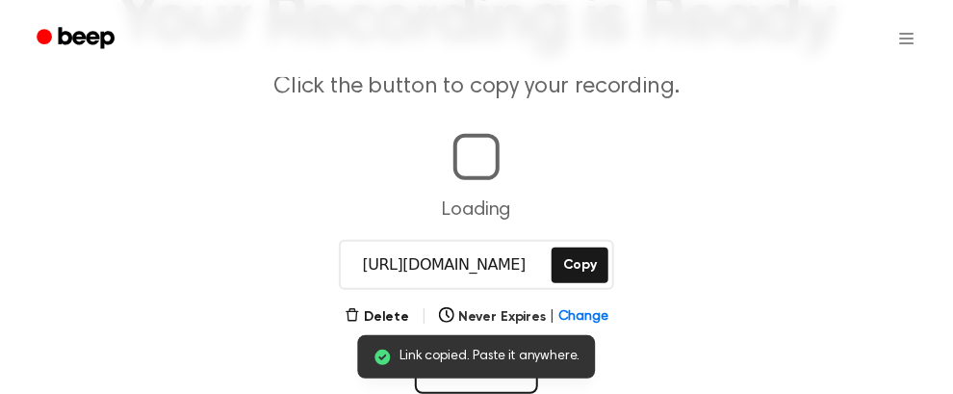
scroll to position [0, 5]
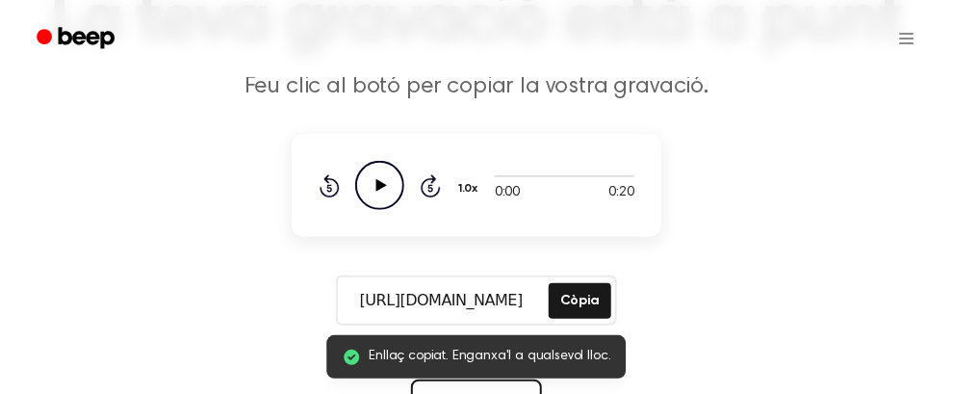
click at [383, 172] on icon "Play Audio" at bounding box center [379, 185] width 49 height 49
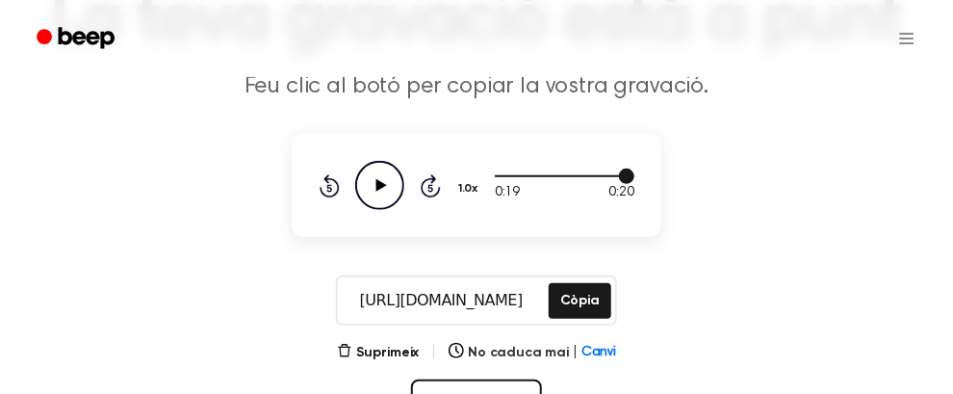
scroll to position [257, 0]
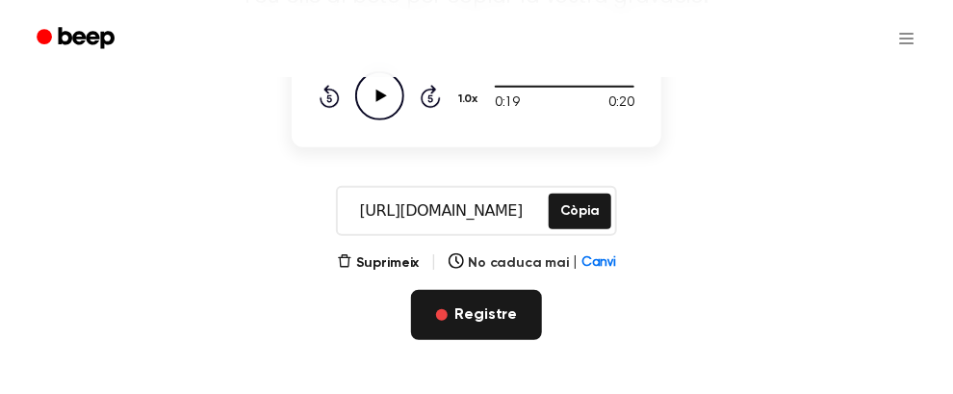
click at [466, 307] on font "Registre" at bounding box center [487, 314] width 63 height 15
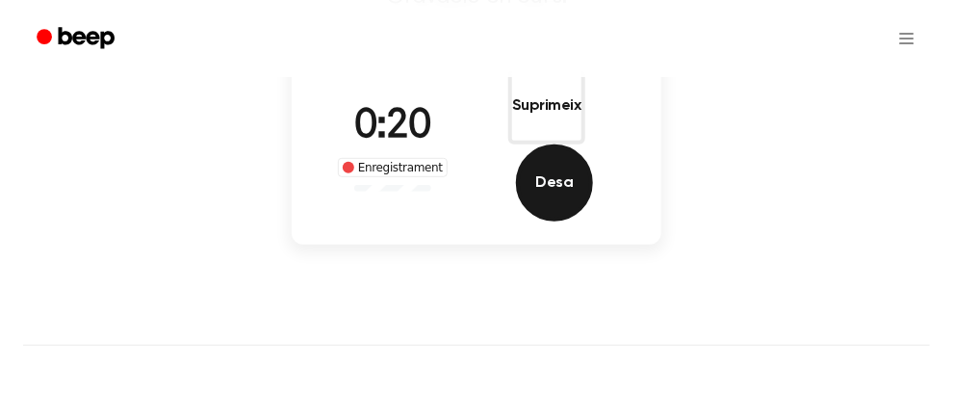
click at [573, 175] on font "Desa" at bounding box center [554, 182] width 38 height 15
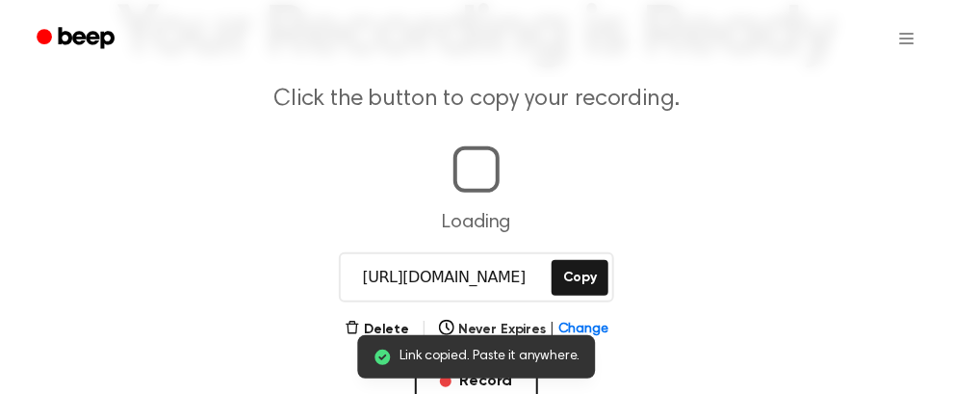
scroll to position [0, 9]
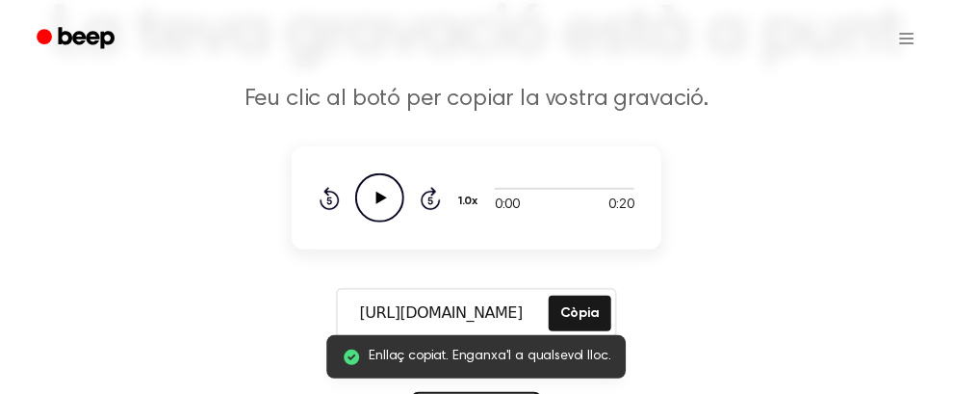
click at [376, 205] on icon "Play Audio" at bounding box center [379, 197] width 49 height 49
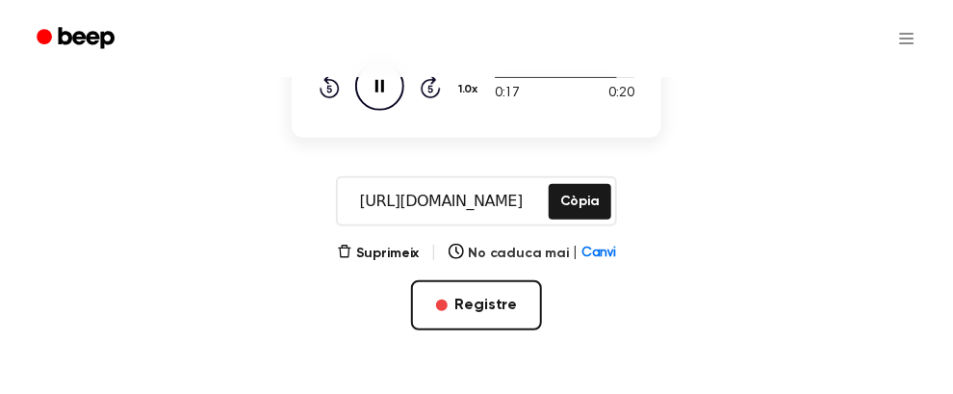
scroll to position [270, 0]
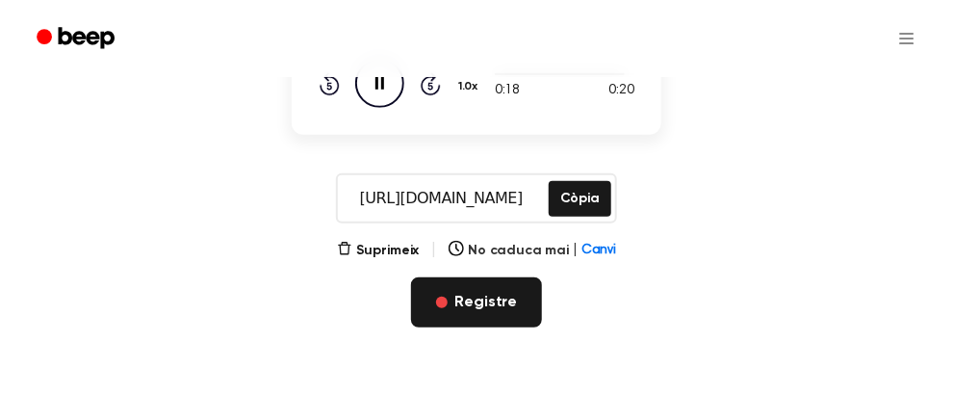
click at [477, 295] on font "Registre" at bounding box center [487, 302] width 63 height 15
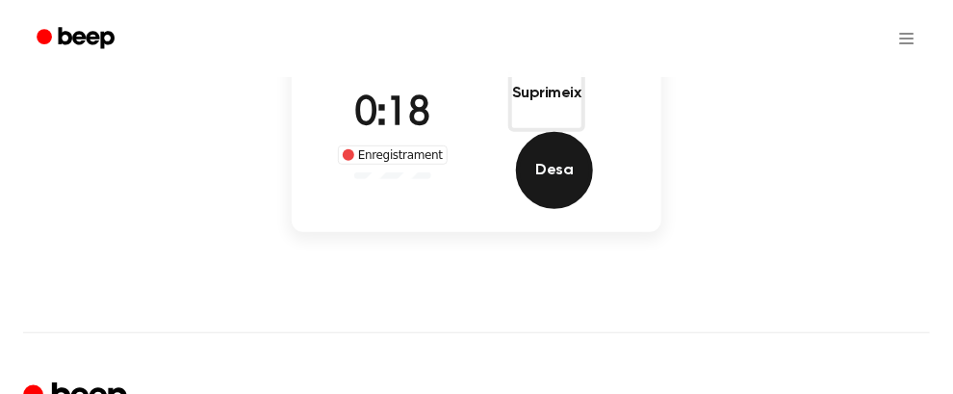
click at [571, 132] on button "Desa" at bounding box center [554, 170] width 77 height 77
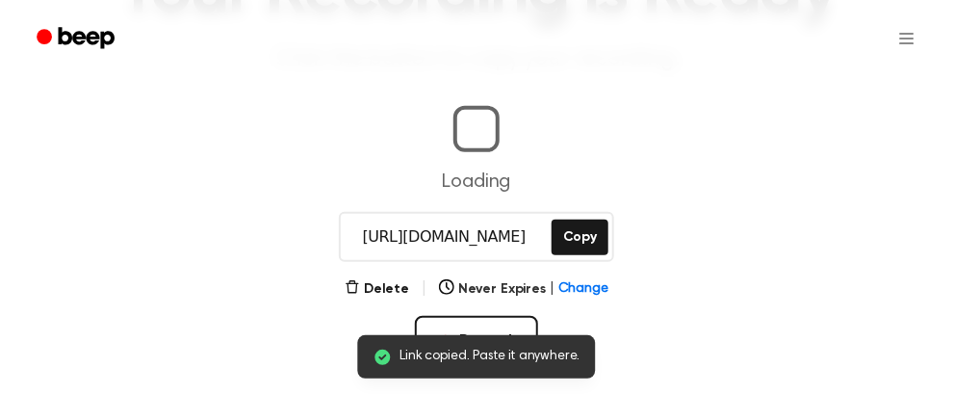
scroll to position [0, 10]
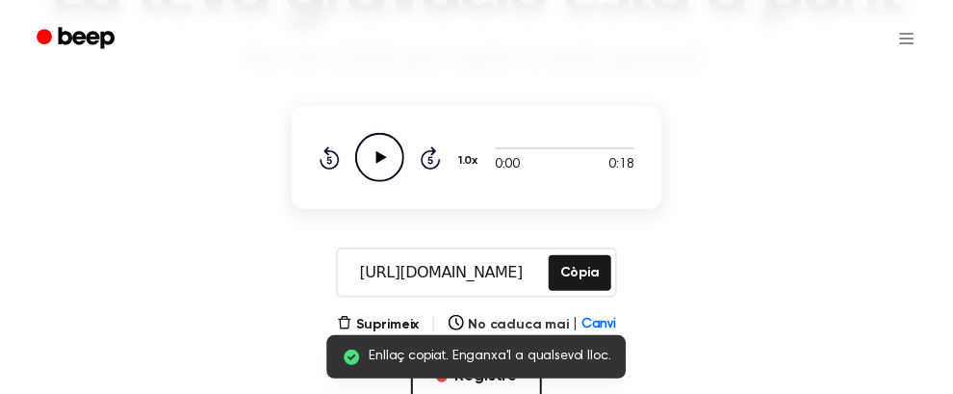
click at [378, 154] on icon at bounding box center [382, 157] width 11 height 13
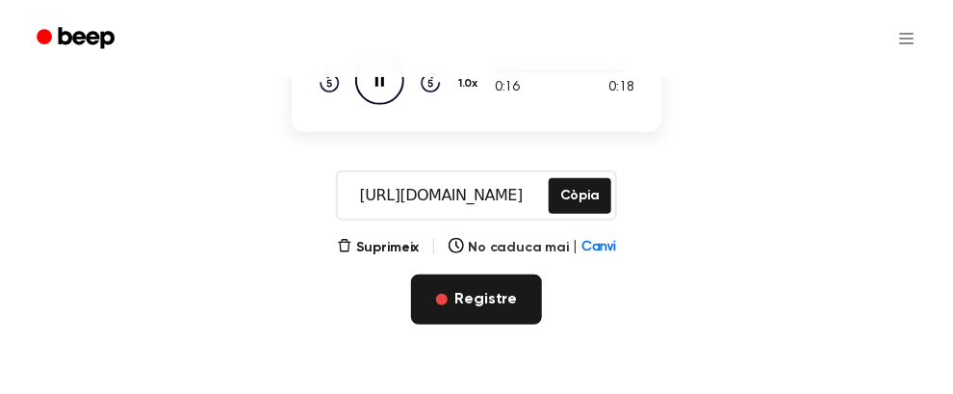
click at [478, 294] on font "Registre" at bounding box center [487, 299] width 63 height 15
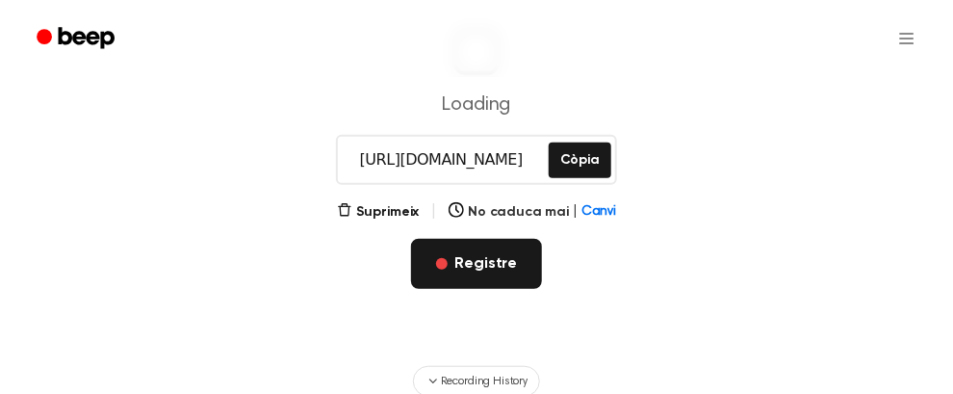
scroll to position [237, 0]
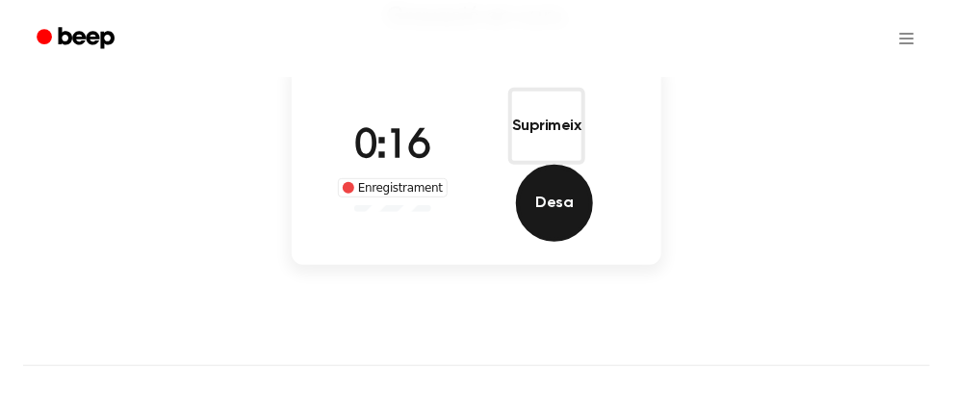
click at [572, 165] on button "Desa" at bounding box center [554, 203] width 77 height 77
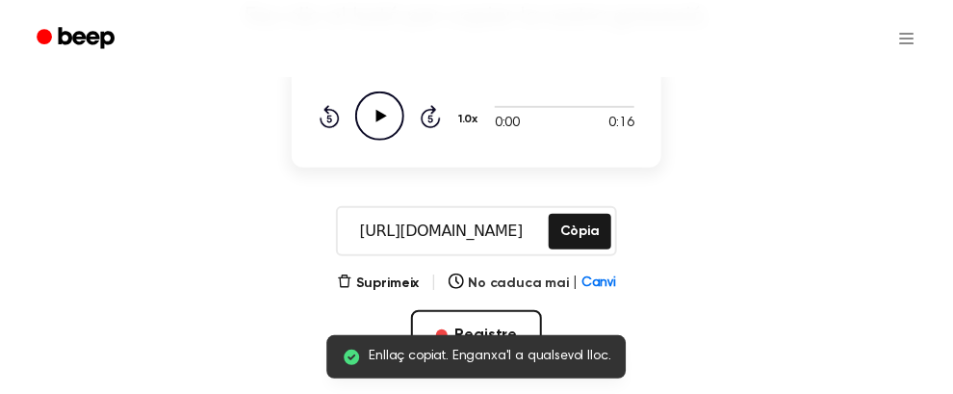
scroll to position [0, 0]
click at [372, 114] on icon "Play Audio" at bounding box center [379, 115] width 49 height 49
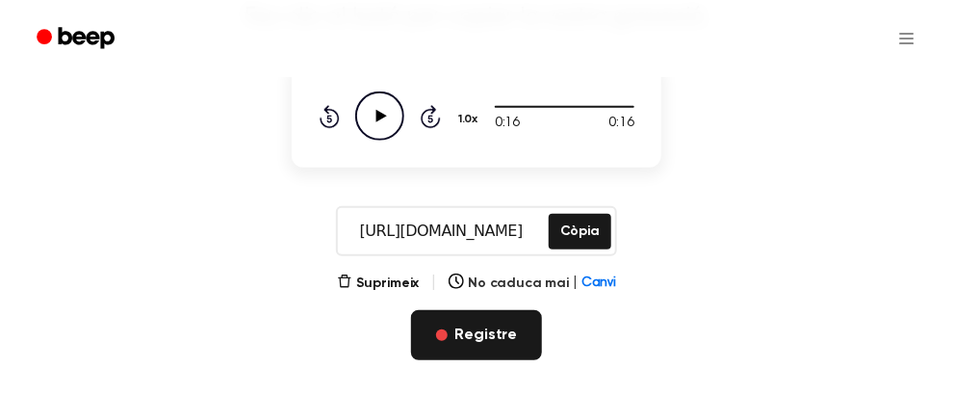
click at [452, 337] on button "Registre" at bounding box center [477, 335] width 132 height 50
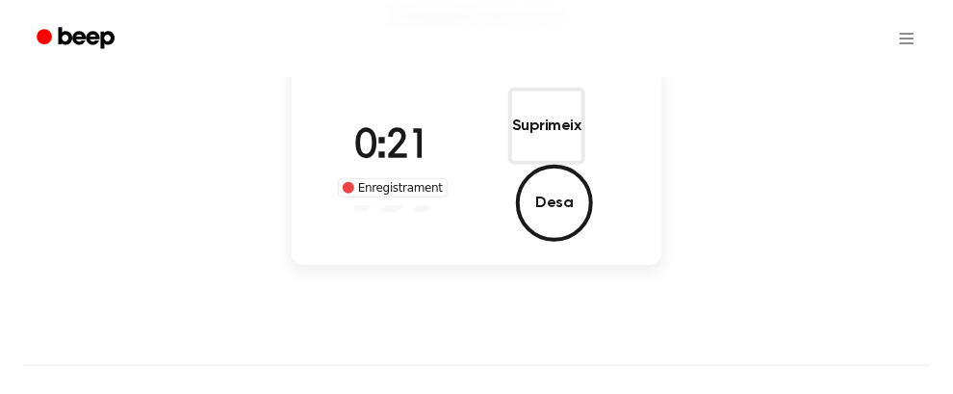
drag, startPoint x: 452, startPoint y: 337, endPoint x: 264, endPoint y: 272, distance: 198.9
click at [264, 272] on div "Gravar un bip Gravació en curs. 0:21 Enregistrament Suprimeix Desa ⚠️ Estem ten…" at bounding box center [476, 297] width 953 height 1069
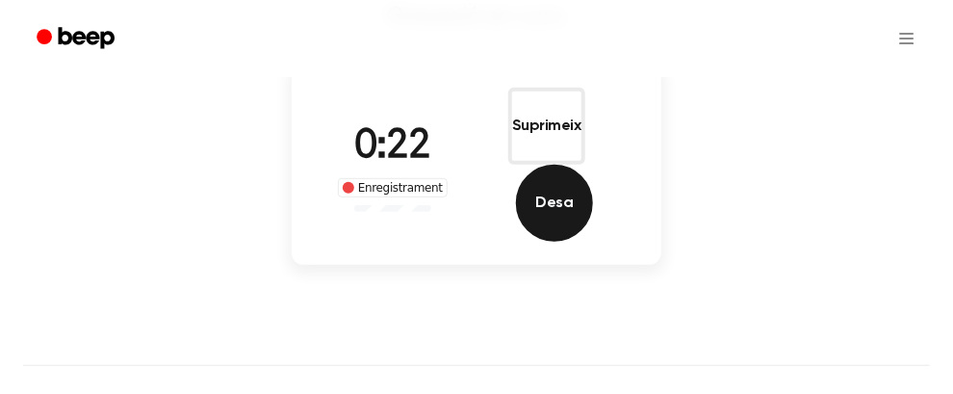
click at [573, 196] on font "Desa" at bounding box center [554, 203] width 38 height 15
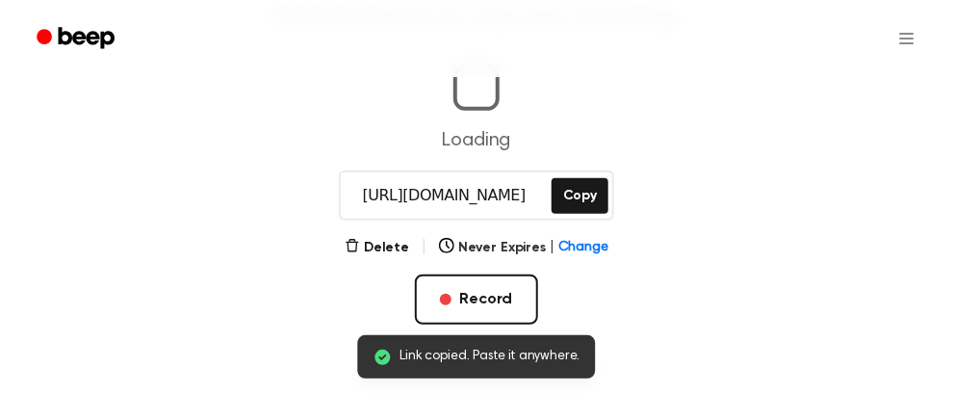
scroll to position [0, 15]
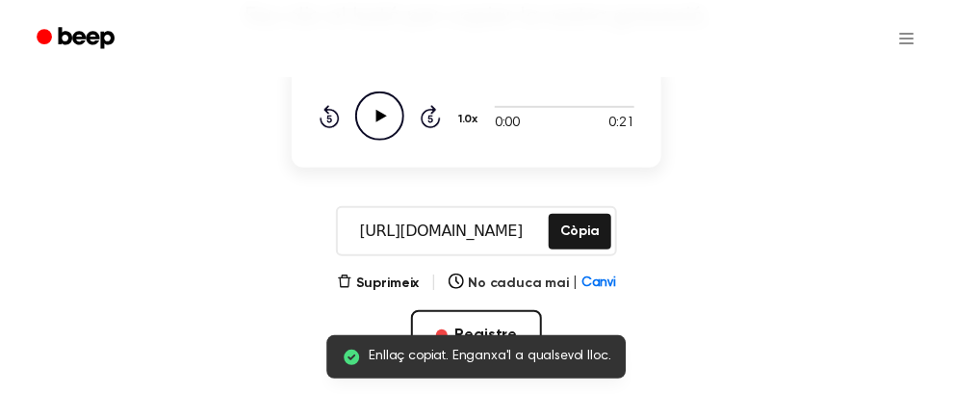
click at [385, 108] on icon "Play Audio" at bounding box center [379, 115] width 49 height 49
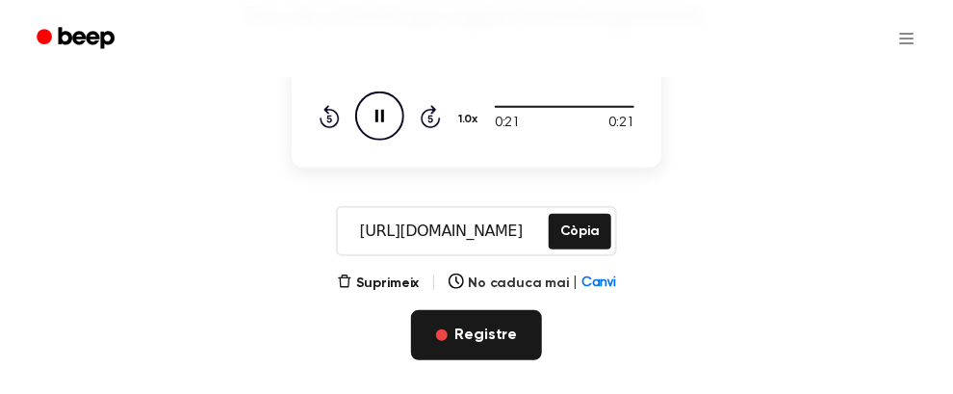
click at [479, 328] on font "Registre" at bounding box center [487, 334] width 63 height 15
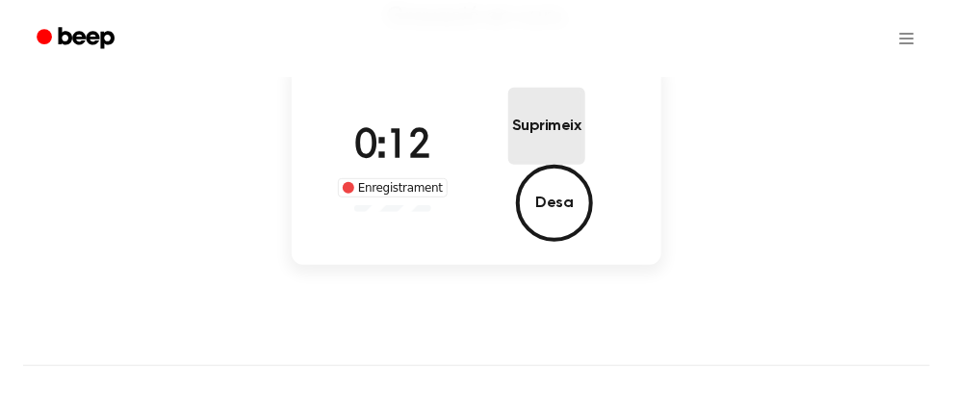
click at [512, 129] on font "Suprimeix" at bounding box center [546, 125] width 69 height 15
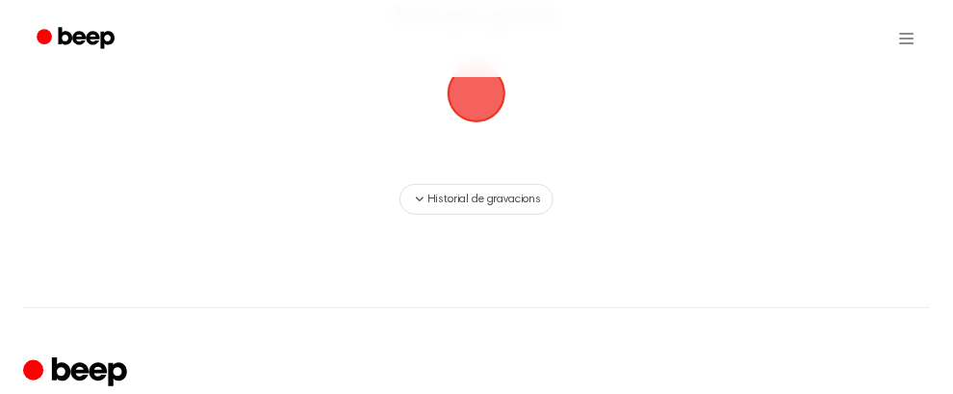
click at [475, 113] on span "button" at bounding box center [477, 93] width 54 height 54
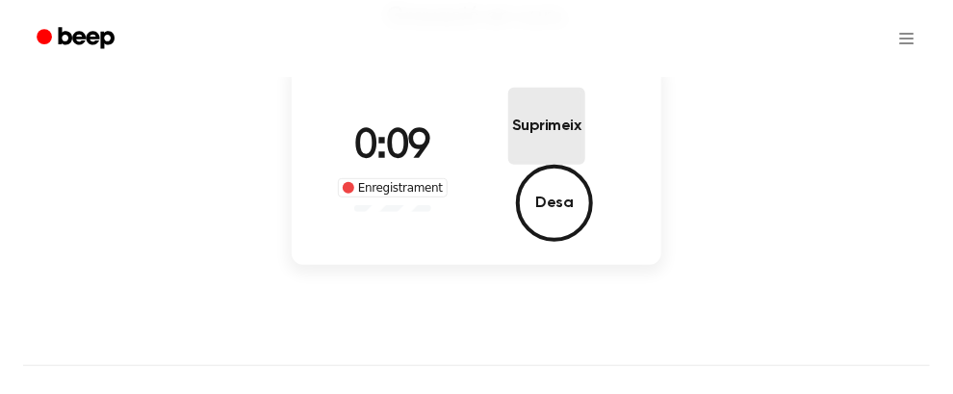
click at [512, 134] on font "Suprimeix" at bounding box center [546, 125] width 69 height 15
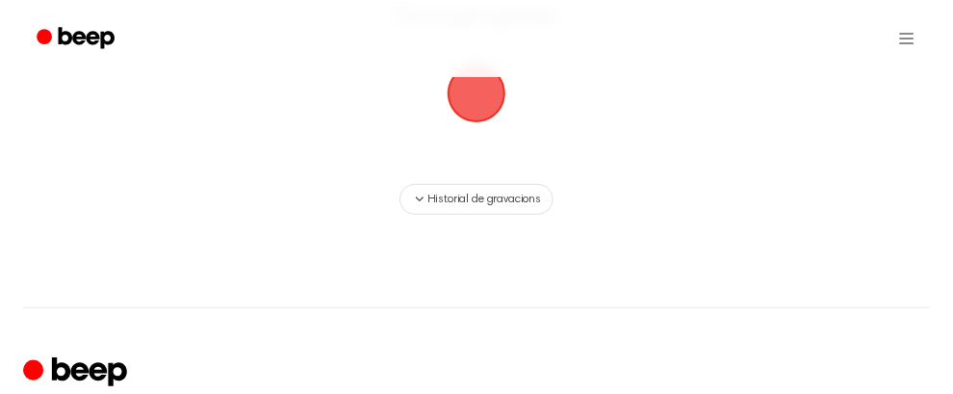
click at [468, 98] on span "button" at bounding box center [477, 93] width 54 height 54
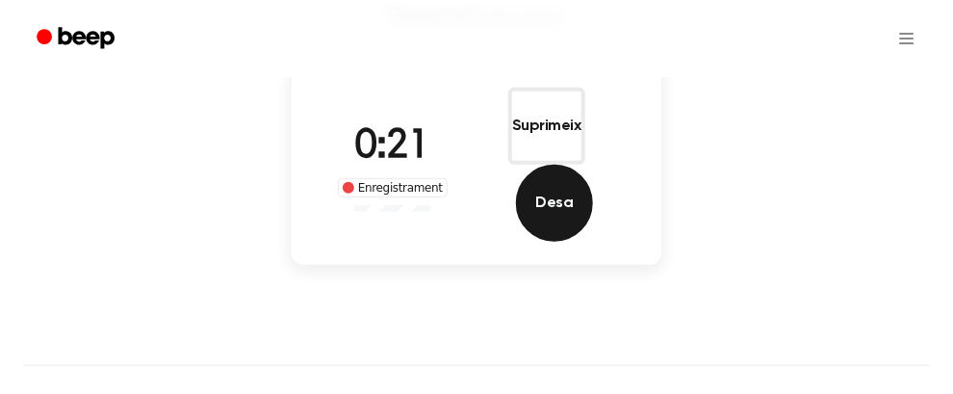
click at [592, 165] on button "Desa" at bounding box center [554, 203] width 77 height 77
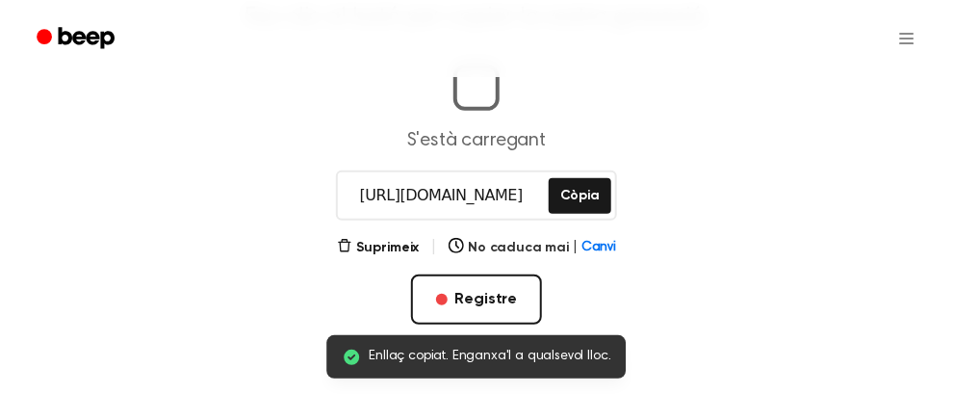
scroll to position [0, 5]
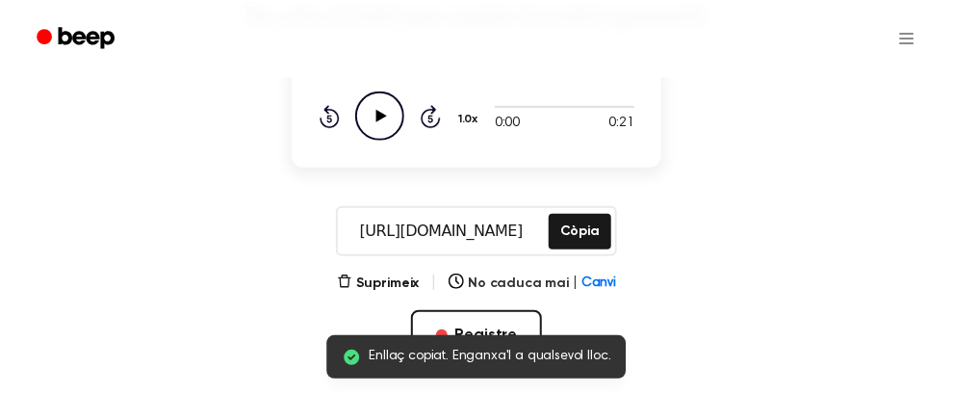
click at [379, 112] on icon at bounding box center [382, 116] width 11 height 13
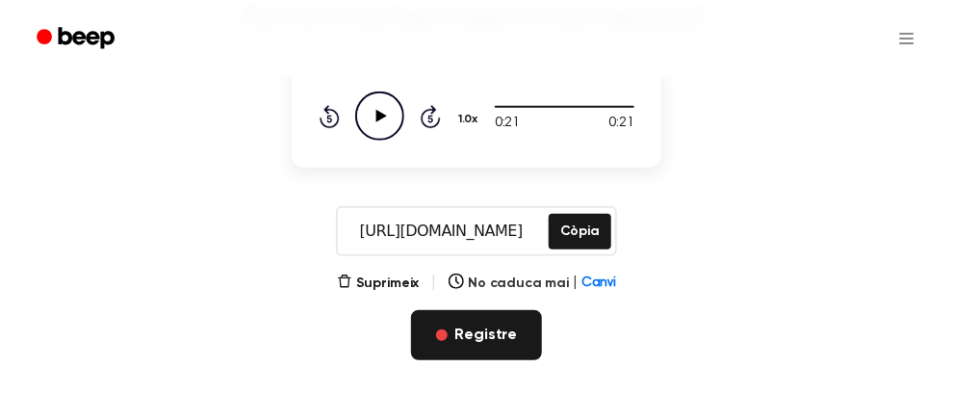
click at [482, 333] on font "Registre" at bounding box center [487, 334] width 63 height 15
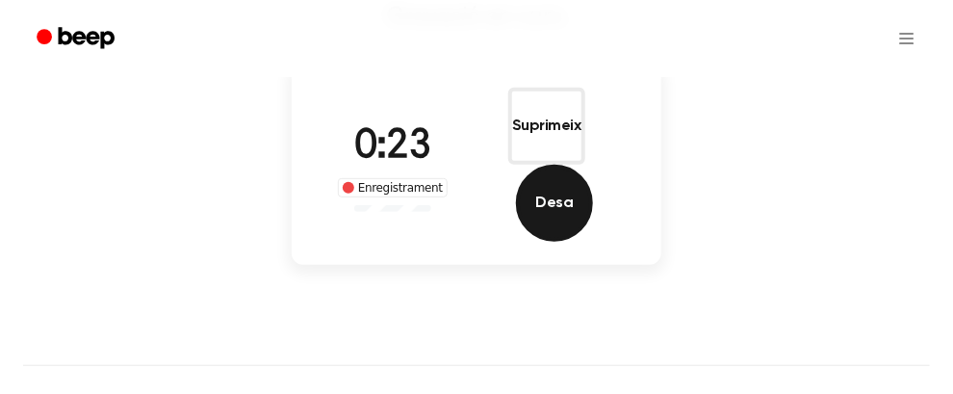
click at [573, 196] on font "Desa" at bounding box center [554, 203] width 38 height 15
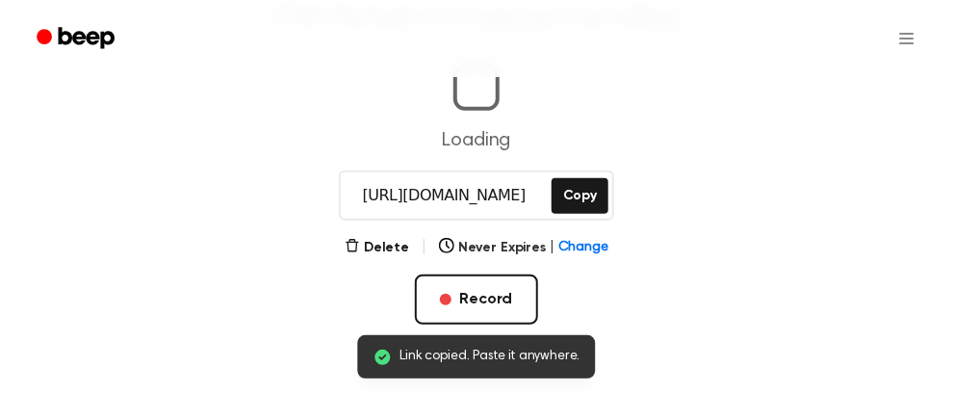
scroll to position [0, 13]
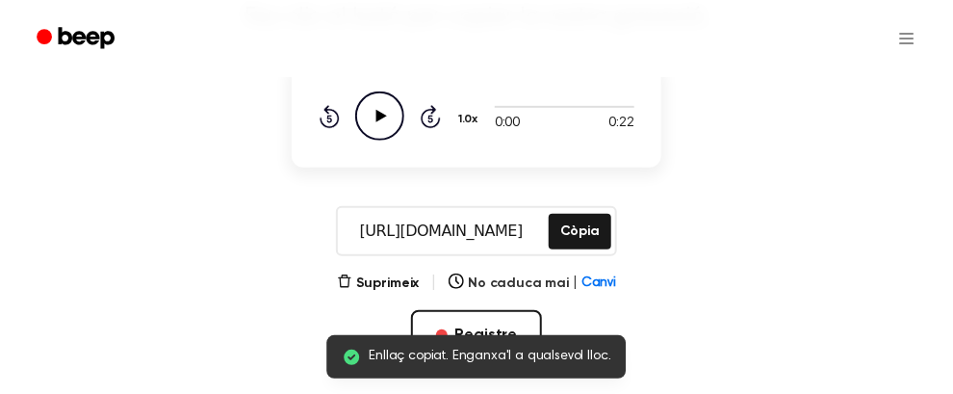
click at [387, 105] on icon "Play Audio" at bounding box center [379, 115] width 49 height 49
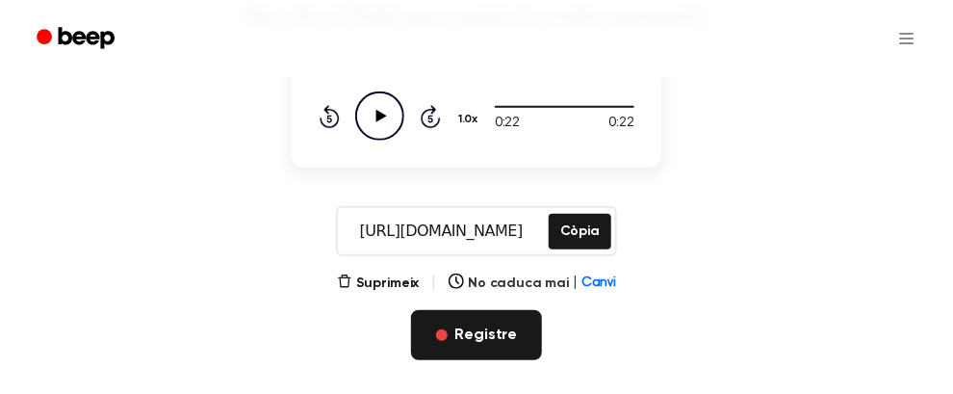
click at [462, 341] on font "Registre" at bounding box center [487, 334] width 63 height 15
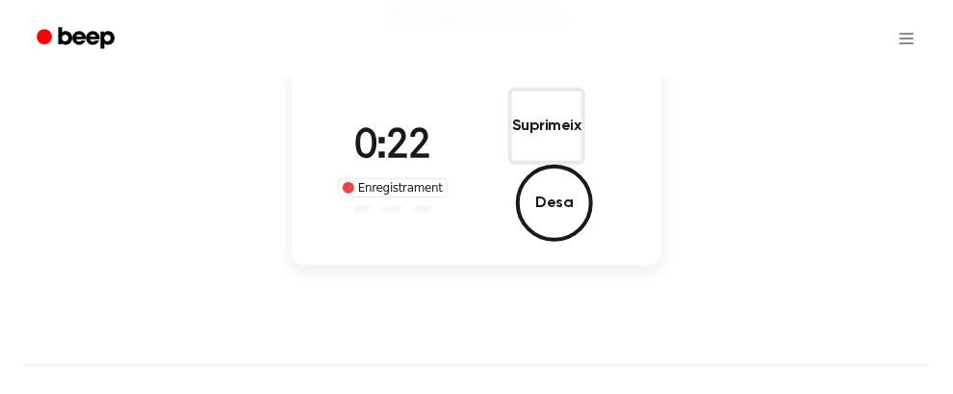
click at [569, 188] on div "0:22 Enregistrament Suprimeix Desa" at bounding box center [477, 165] width 370 height 200
click at [588, 165] on button "Desa" at bounding box center [554, 203] width 77 height 77
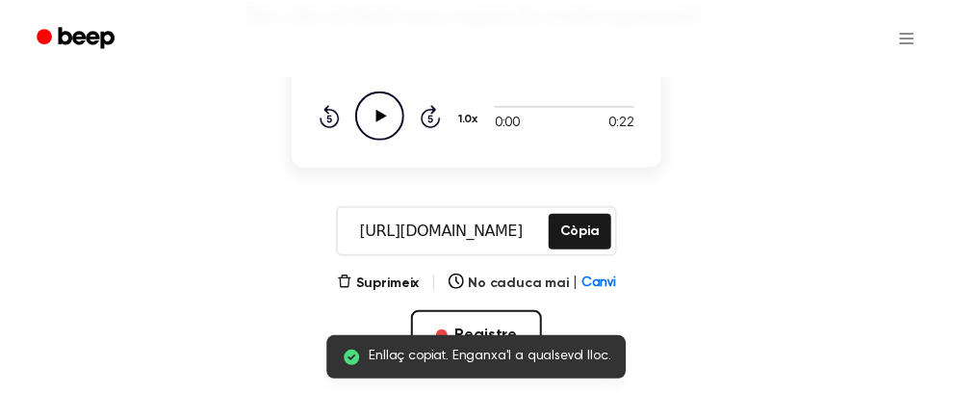
click at [379, 121] on icon "Play Audio" at bounding box center [379, 115] width 49 height 49
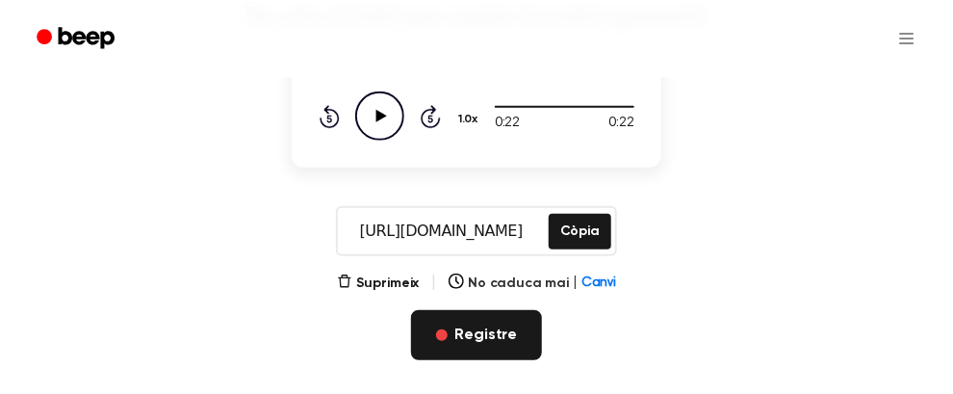
click at [494, 332] on font "Registre" at bounding box center [487, 334] width 63 height 15
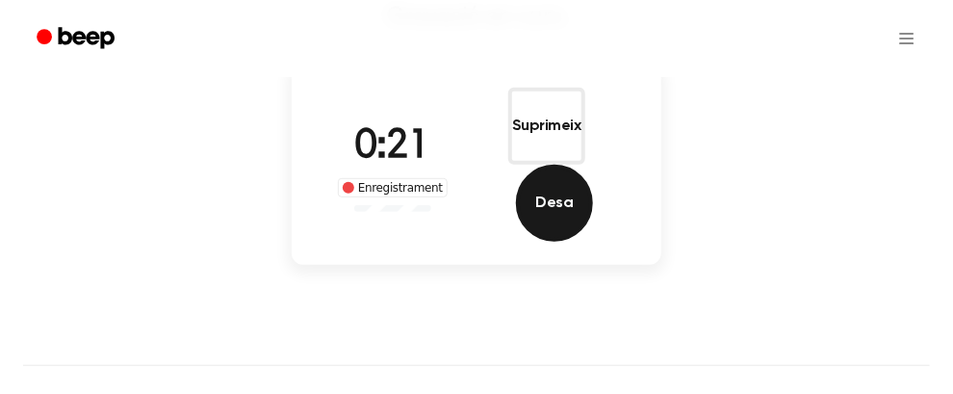
click at [573, 196] on font "Desa" at bounding box center [554, 203] width 38 height 15
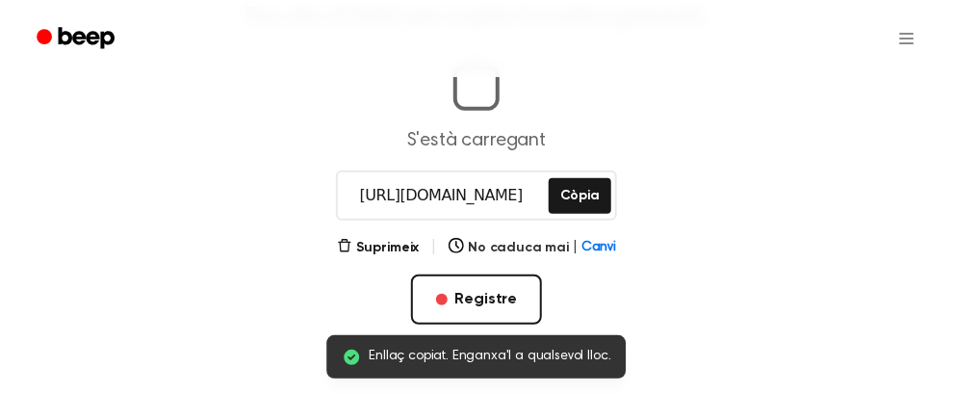
scroll to position [0, 2]
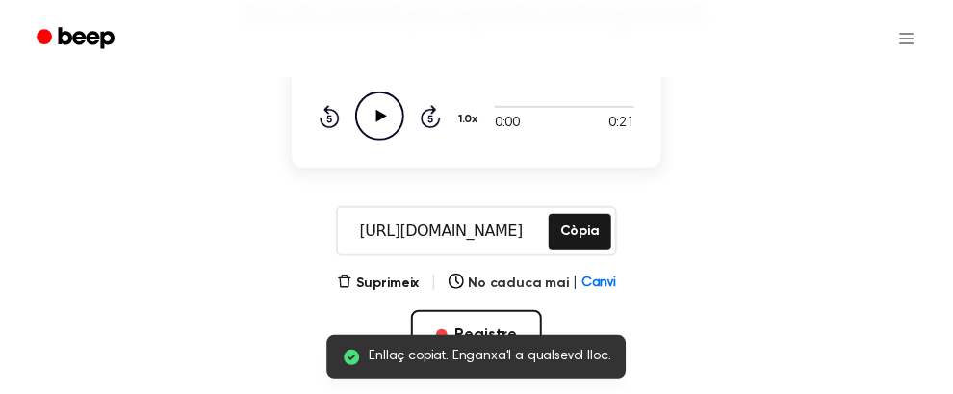
click at [372, 111] on icon "Play Audio" at bounding box center [379, 115] width 49 height 49
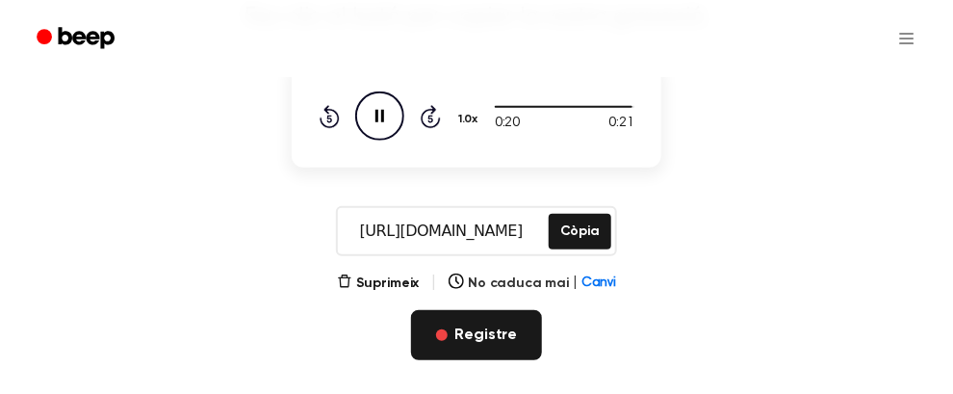
click at [499, 330] on font "Registre" at bounding box center [487, 334] width 63 height 15
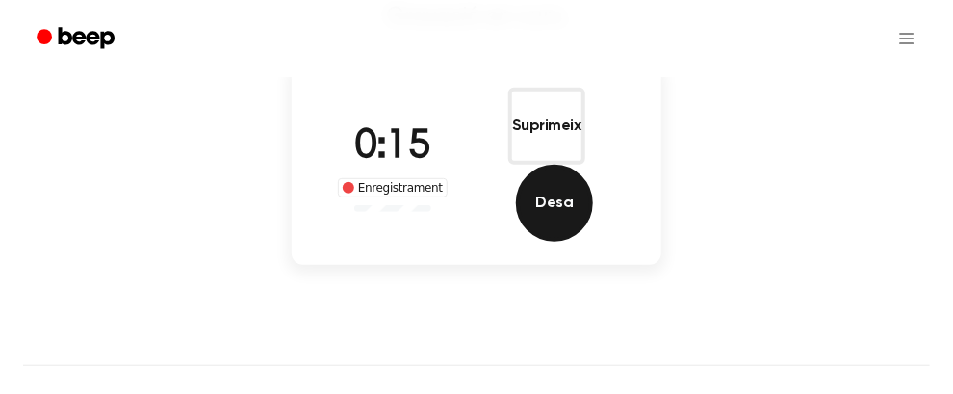
click at [573, 196] on font "Desa" at bounding box center [554, 203] width 38 height 15
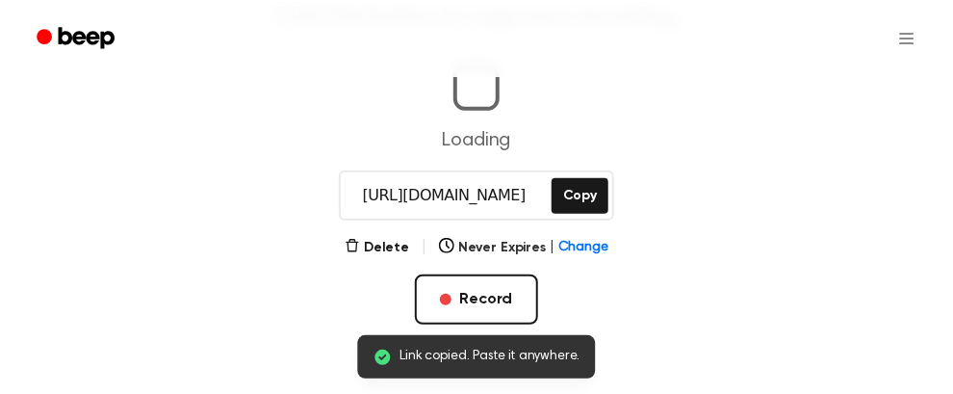
scroll to position [0, 5]
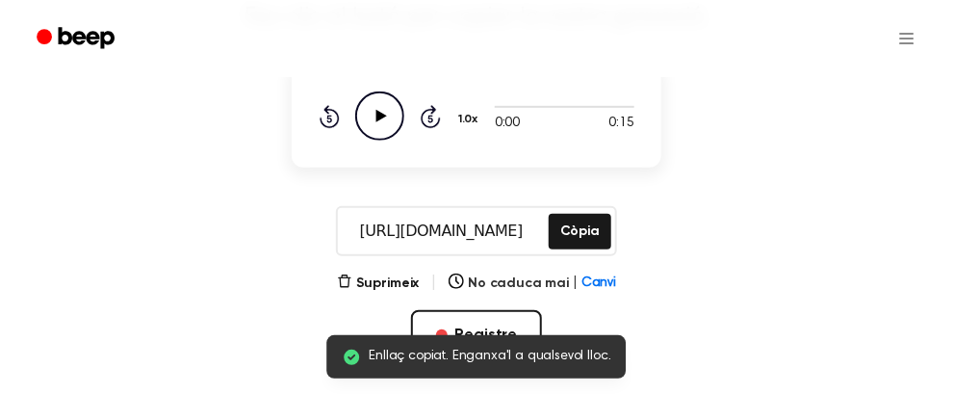
click at [383, 111] on icon "Play Audio" at bounding box center [379, 115] width 49 height 49
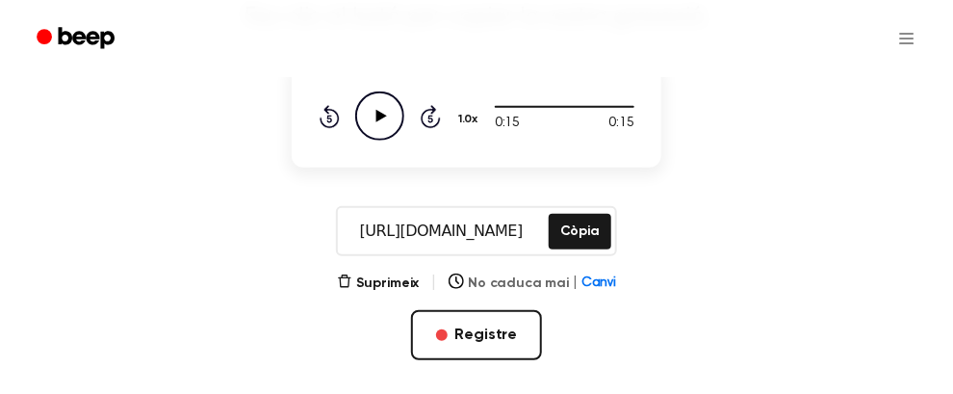
click at [501, 285] on font "No caduca mai" at bounding box center [518, 282] width 101 height 13
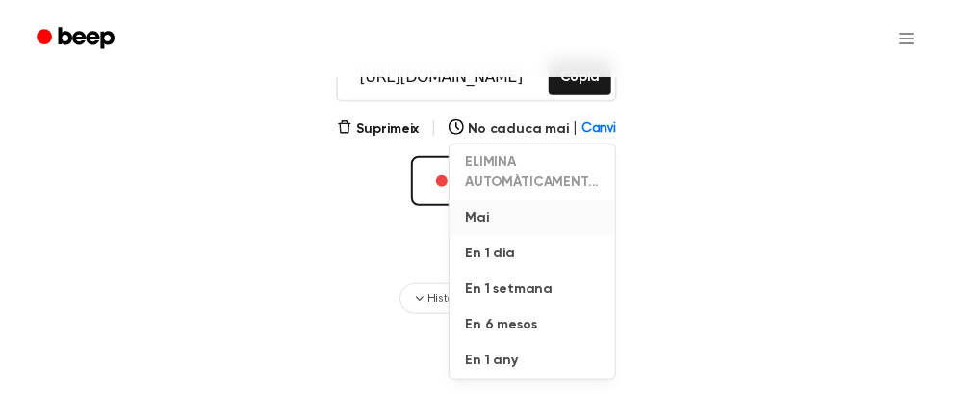
scroll to position [392, 0]
click at [497, 218] on button "Mai" at bounding box center [533, 217] width 166 height 36
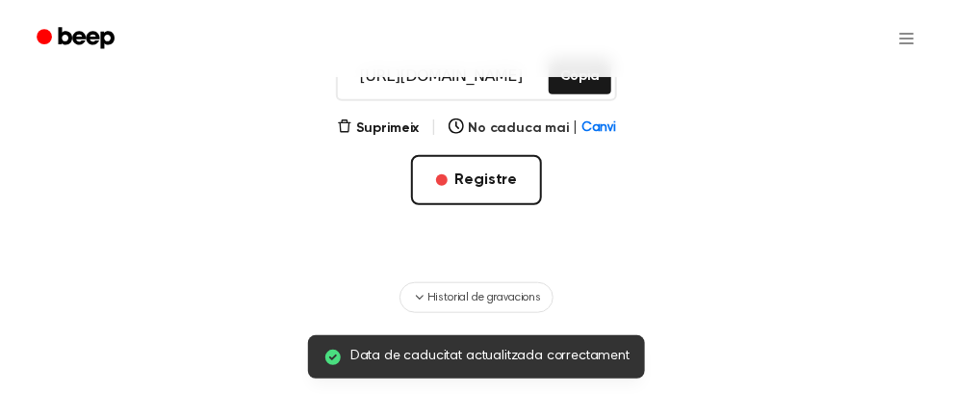
scroll to position [312, 0]
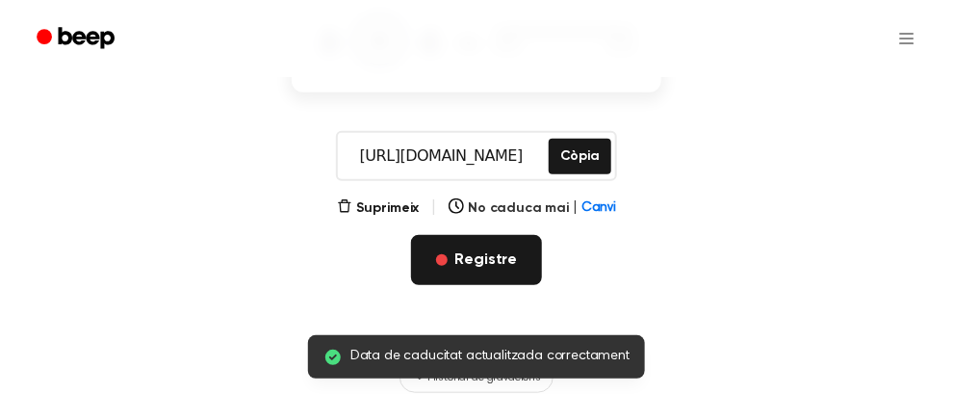
click at [473, 259] on font "Registre" at bounding box center [487, 259] width 63 height 15
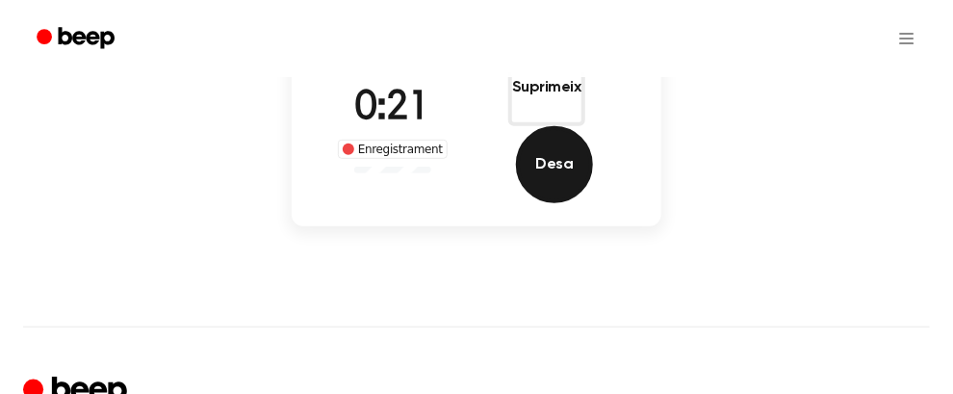
click at [573, 157] on font "Desa" at bounding box center [554, 164] width 38 height 15
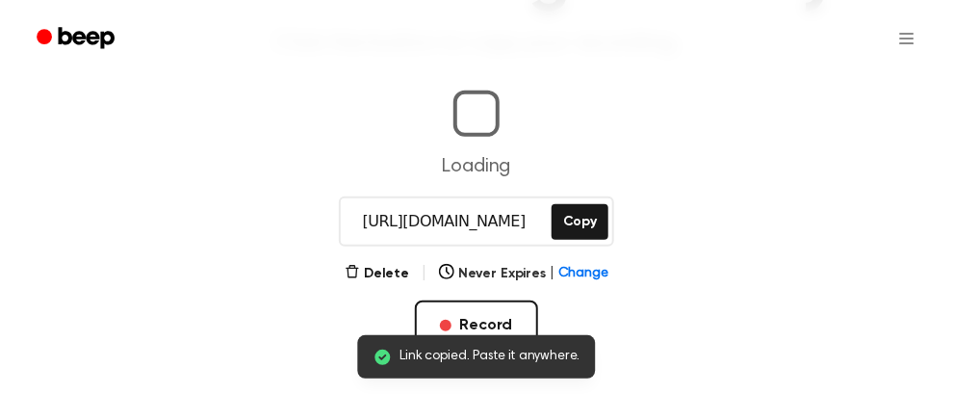
scroll to position [0, 3]
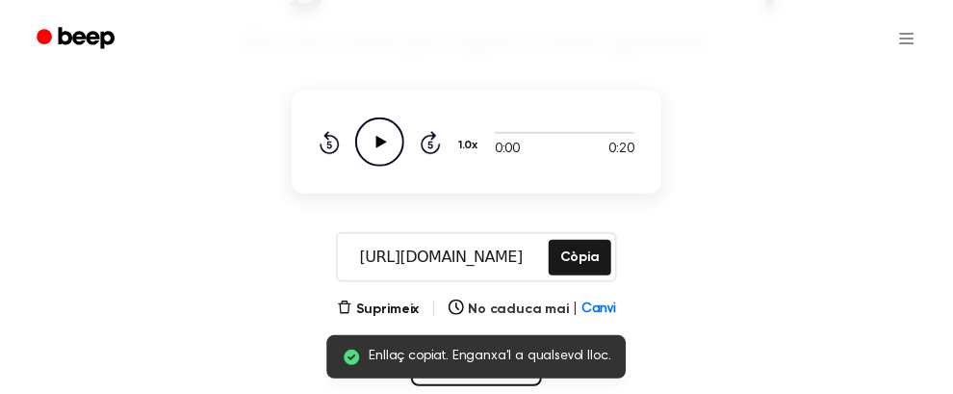
click at [371, 140] on icon "Play Audio" at bounding box center [379, 142] width 49 height 49
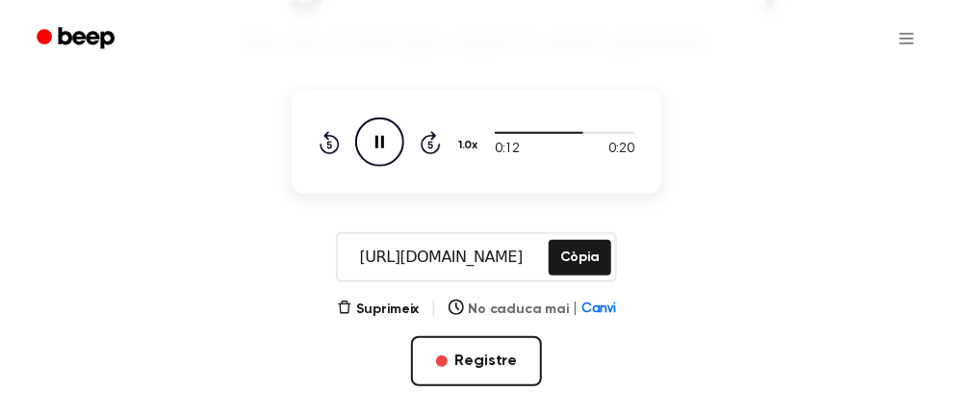
click at [508, 314] on font "No caduca mai" at bounding box center [518, 308] width 101 height 13
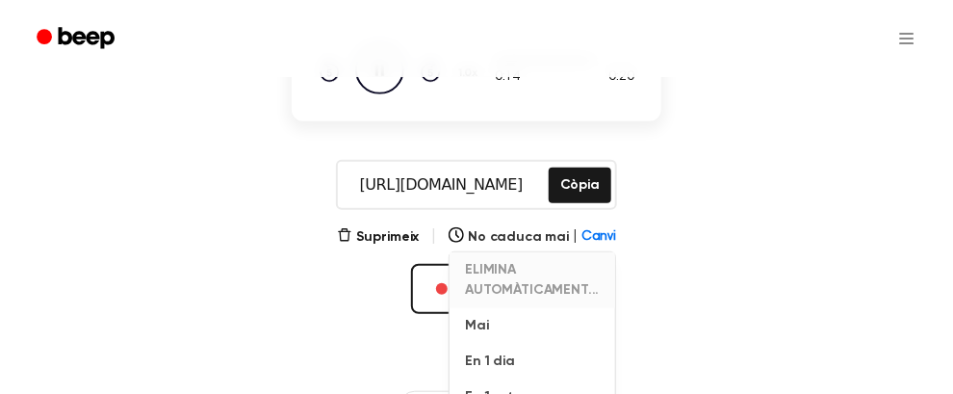
scroll to position [283, 0]
click at [487, 325] on font "Mai" at bounding box center [477, 325] width 24 height 13
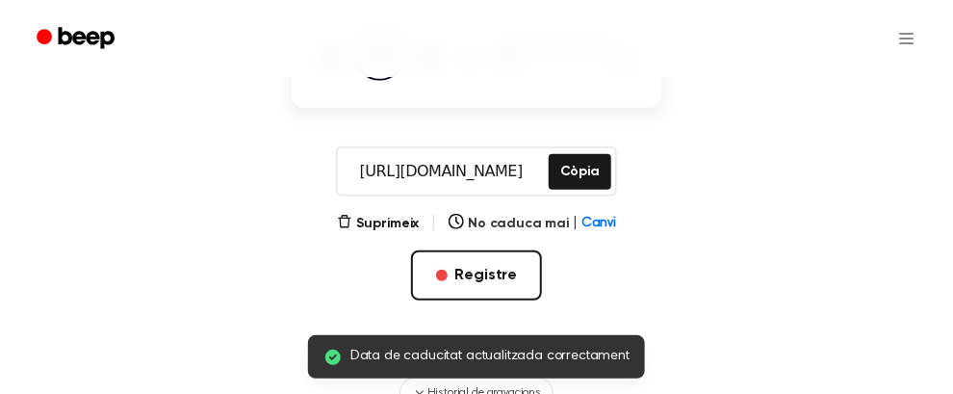
scroll to position [192, 0]
